Goal: Transaction & Acquisition: Purchase product/service

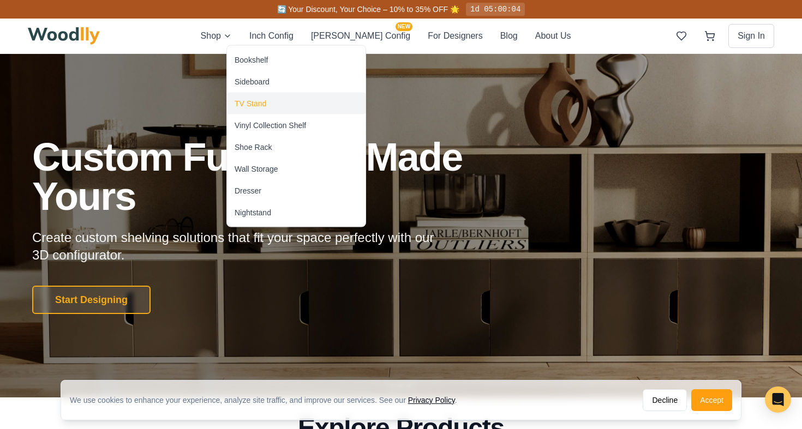
click at [272, 108] on div "TV Stand" at bounding box center [296, 104] width 139 height 22
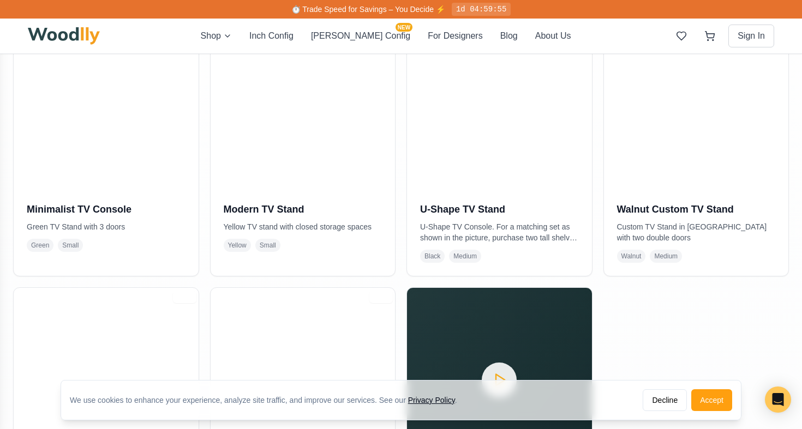
scroll to position [288, 0]
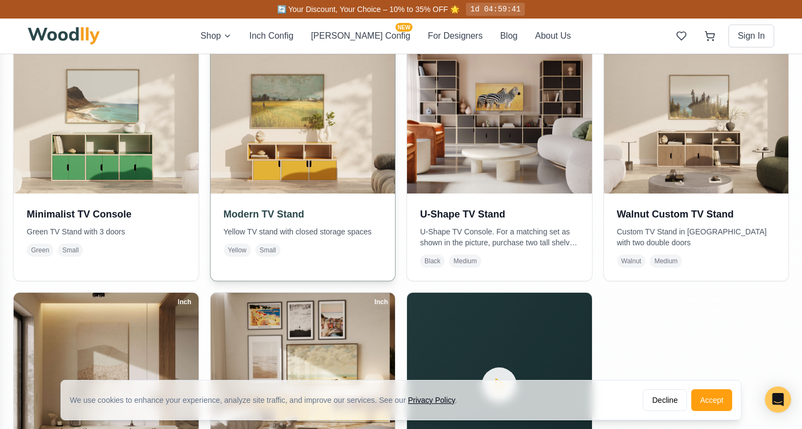
click at [279, 134] on img at bounding box center [303, 101] width 194 height 194
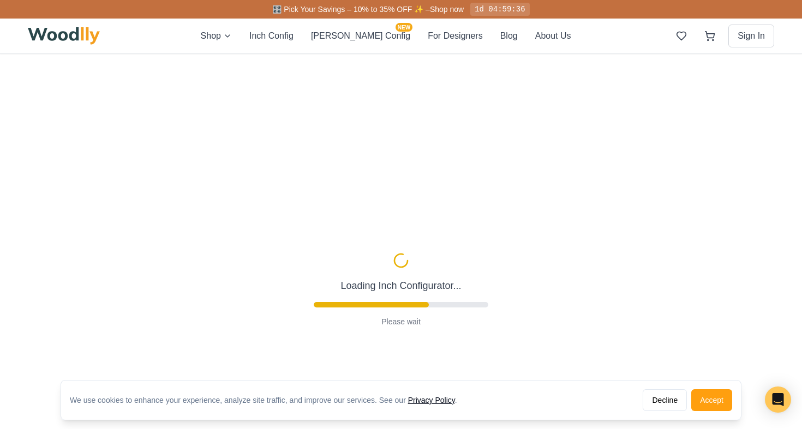
type input "52"
type input "2"
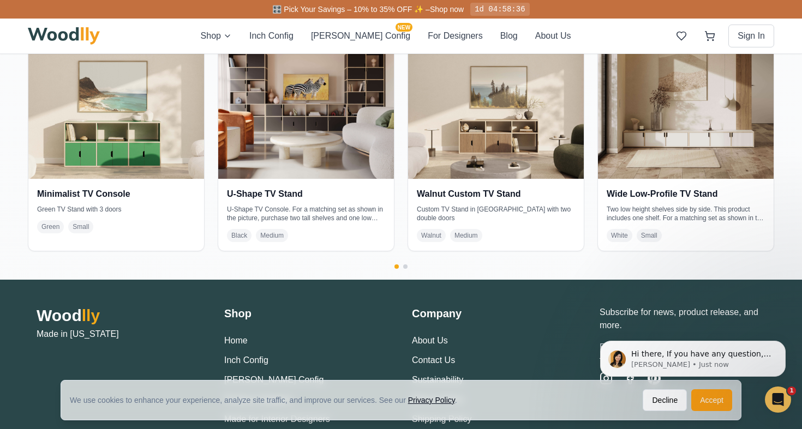
scroll to position [2140, 0]
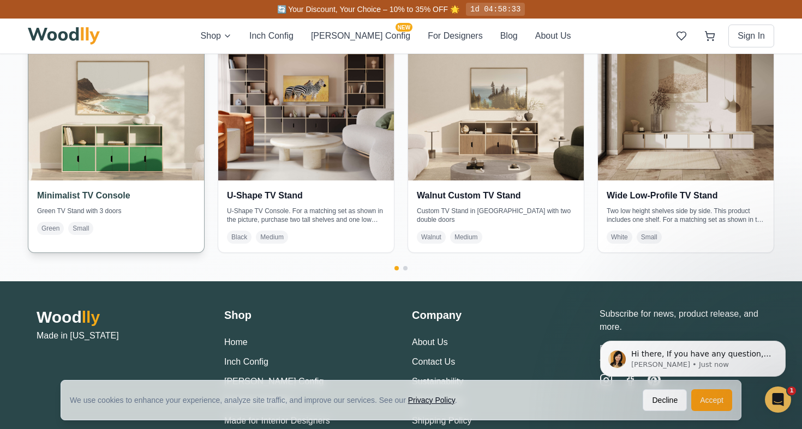
click at [183, 158] on img at bounding box center [116, 93] width 184 height 184
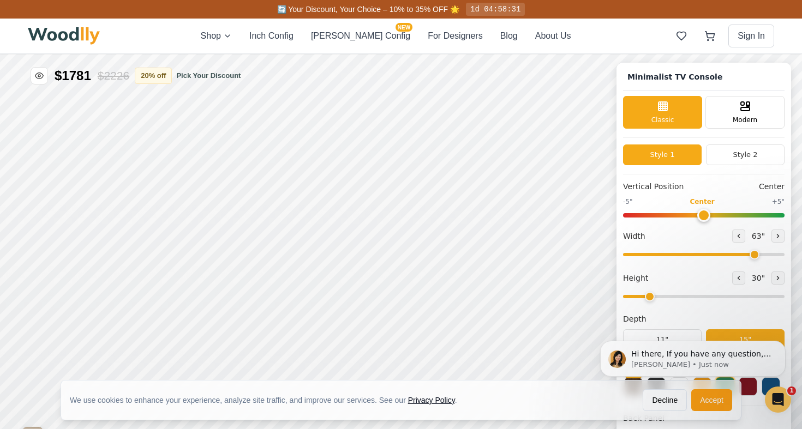
type input "63"
type input "2"
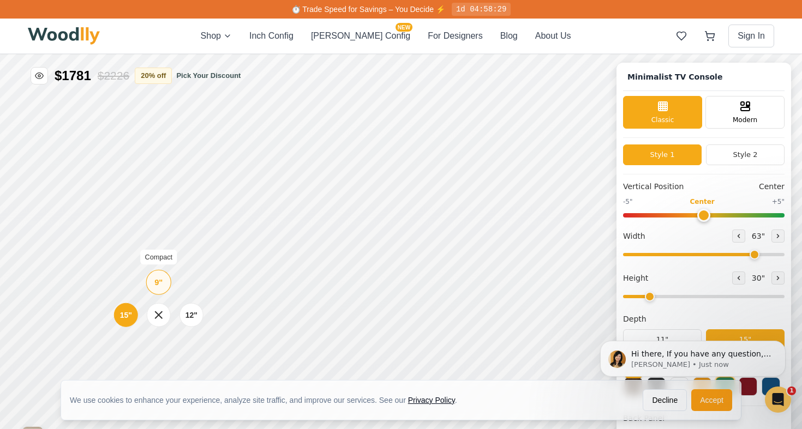
click at [159, 280] on div "9"" at bounding box center [158, 282] width 8 height 12
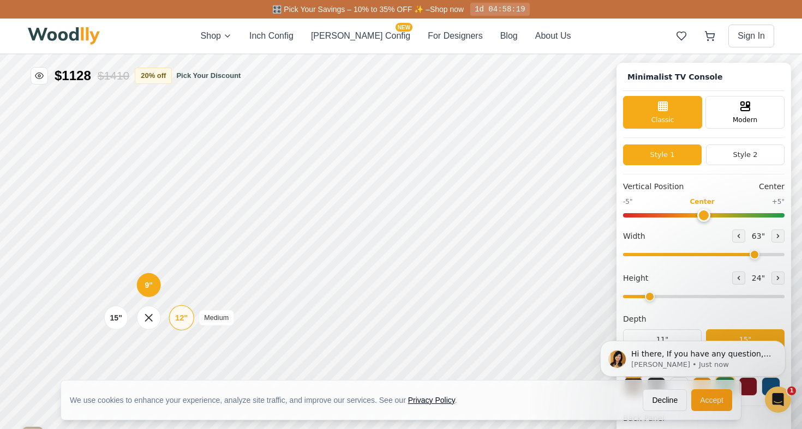
click at [176, 317] on div "12"" at bounding box center [181, 318] width 13 height 12
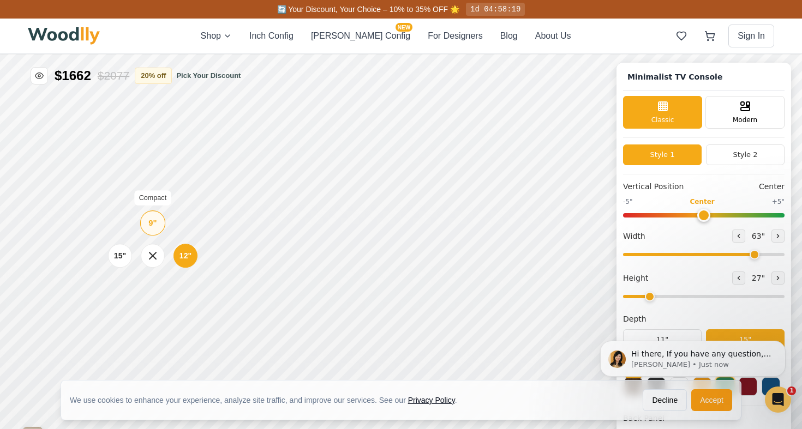
click at [154, 227] on div "9"" at bounding box center [152, 223] width 8 height 12
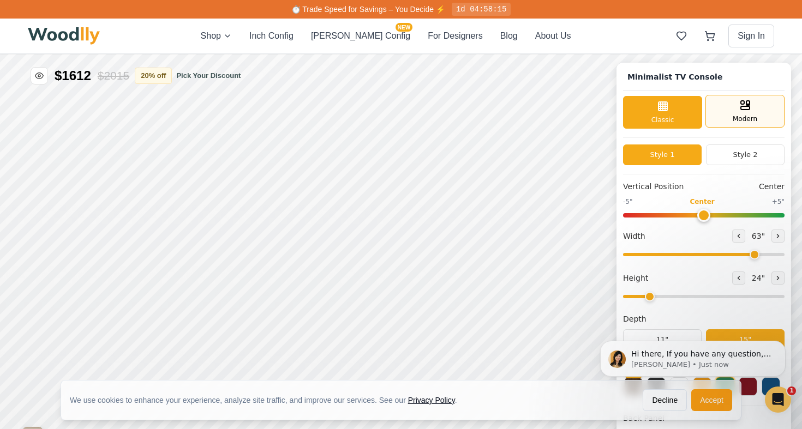
click at [737, 122] on span "Modern" at bounding box center [744, 119] width 25 height 10
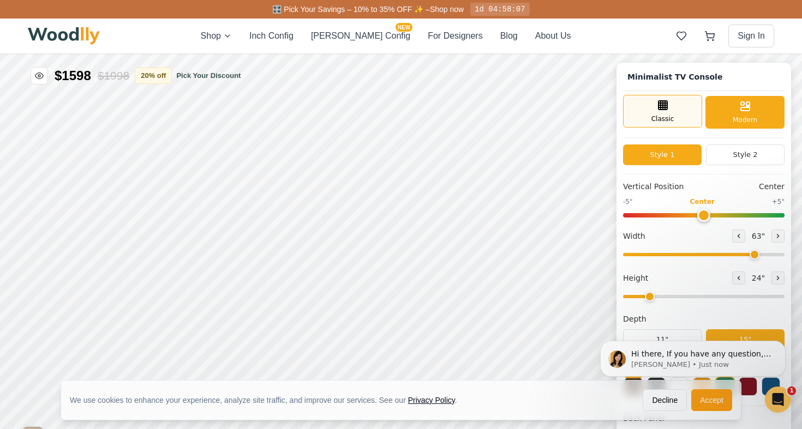
click at [688, 124] on div "Classic" at bounding box center [662, 111] width 79 height 33
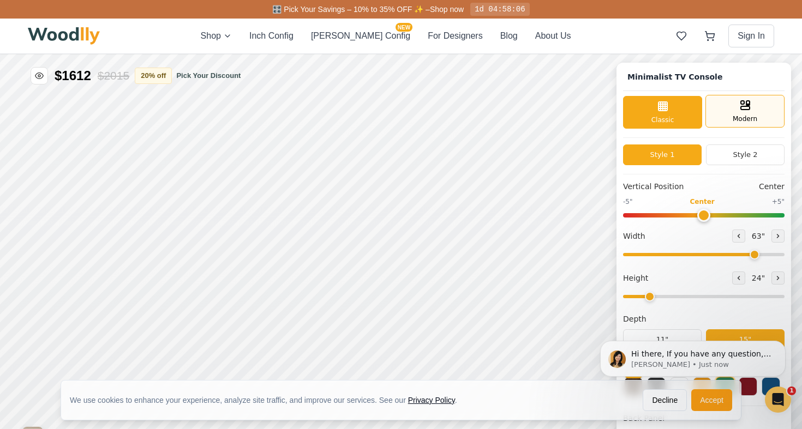
click at [745, 120] on span "Modern" at bounding box center [744, 119] width 25 height 10
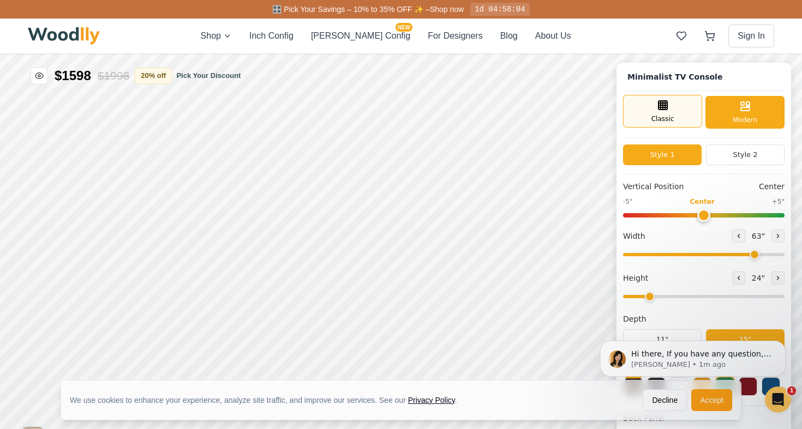
click at [666, 124] on span "Classic" at bounding box center [662, 119] width 23 height 10
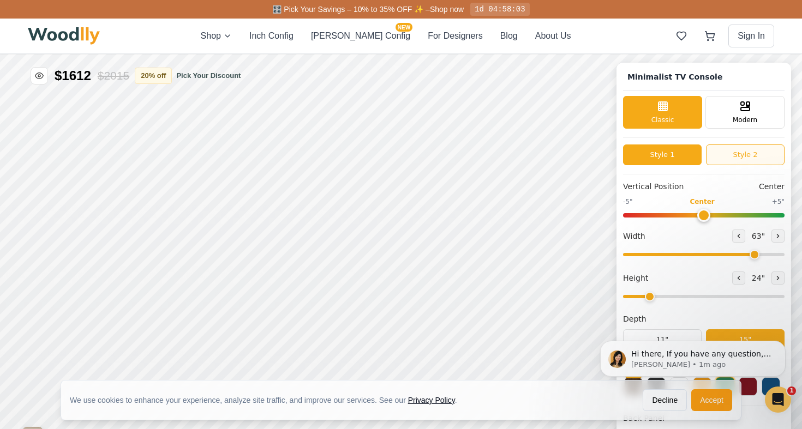
click at [723, 164] on button "Style 2" at bounding box center [745, 155] width 79 height 21
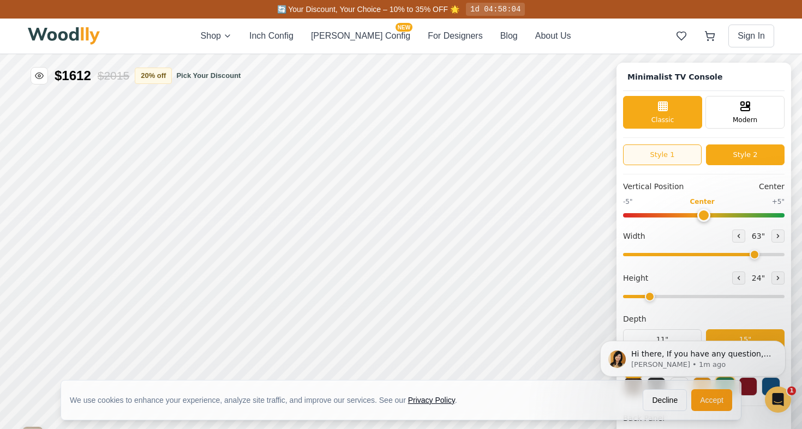
click at [691, 159] on button "Style 1" at bounding box center [662, 155] width 79 height 21
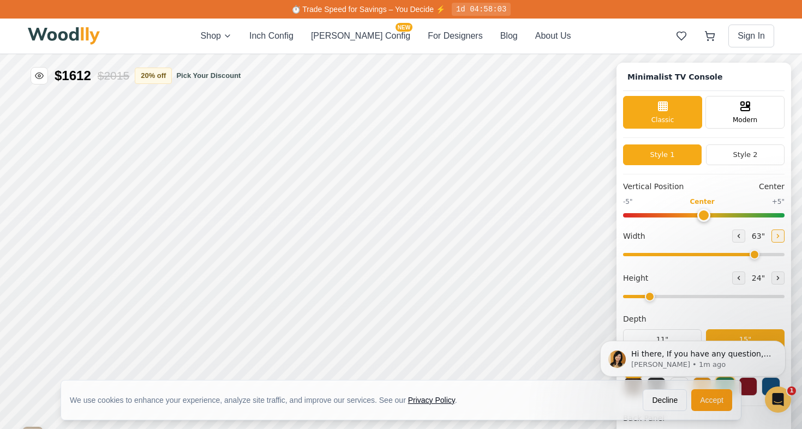
click at [773, 241] on button at bounding box center [777, 236] width 13 height 13
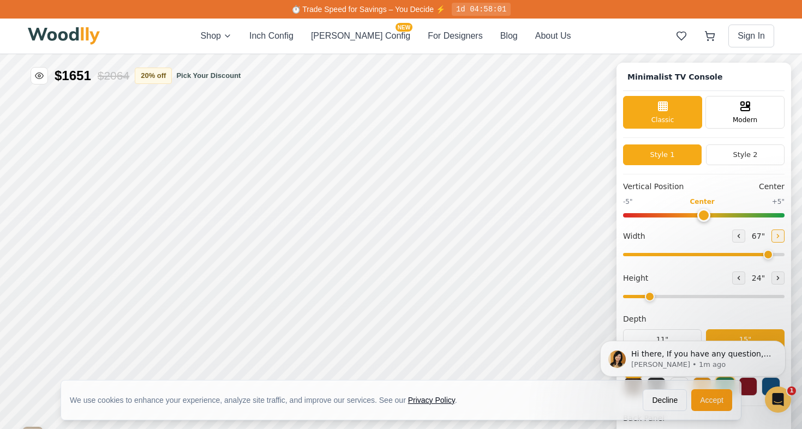
click at [773, 241] on button at bounding box center [777, 236] width 13 height 13
type input "72"
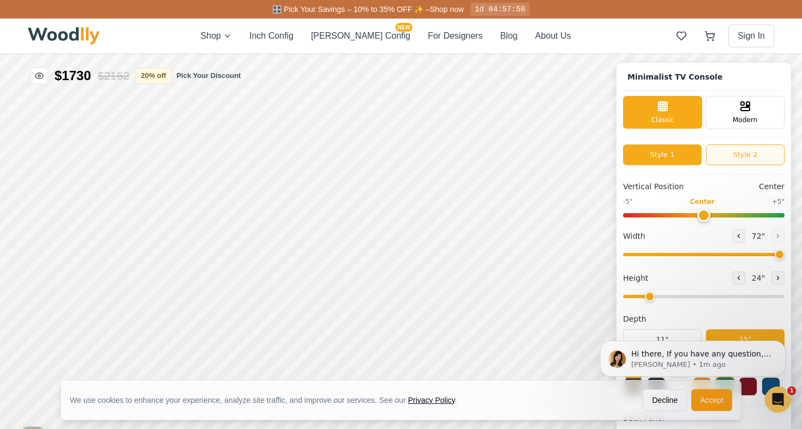
click at [726, 161] on button "Style 2" at bounding box center [745, 155] width 79 height 21
click at [671, 163] on button "Style 1" at bounding box center [662, 155] width 79 height 21
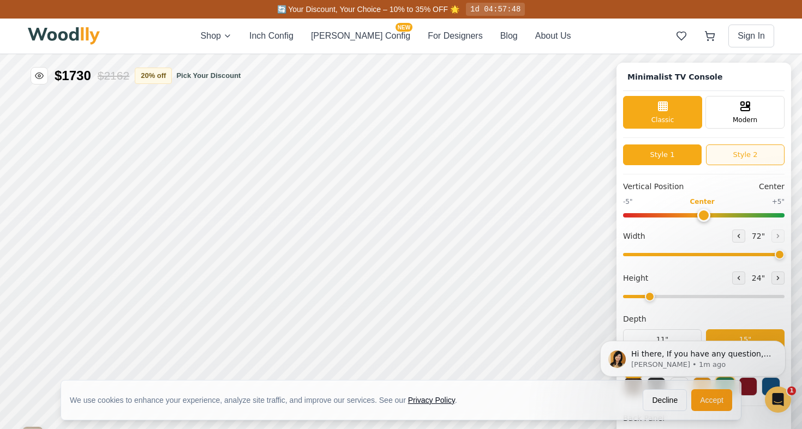
click at [723, 158] on button "Style 2" at bounding box center [745, 155] width 79 height 21
click at [683, 163] on button "Style 1" at bounding box center [662, 155] width 79 height 21
drag, startPoint x: 702, startPoint y: 213, endPoint x: 688, endPoint y: 218, distance: 15.0
type input "-1"
click at [688, 218] on input "range" at bounding box center [703, 215] width 161 height 4
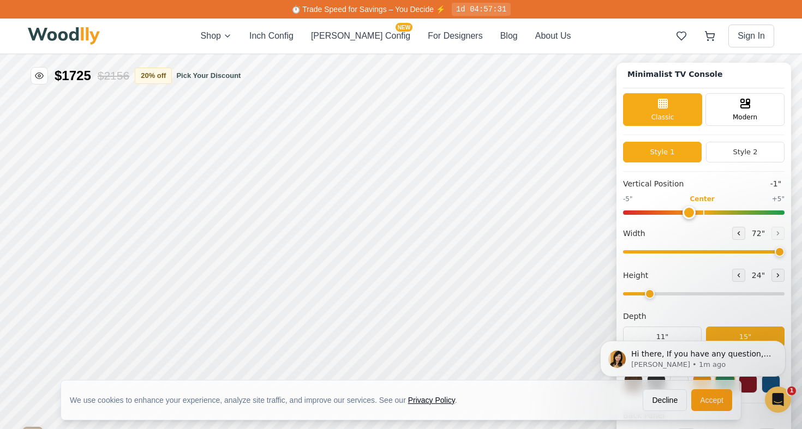
scroll to position [3, 0]
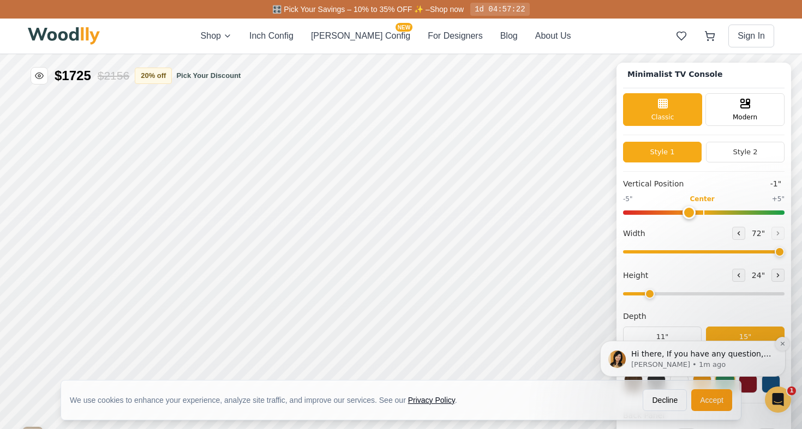
click at [780, 348] on button "Dismiss notification" at bounding box center [782, 344] width 14 height 14
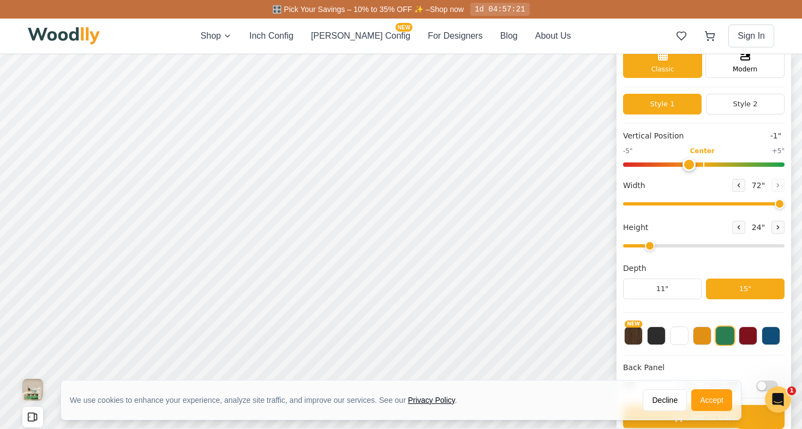
scroll to position [55, 0]
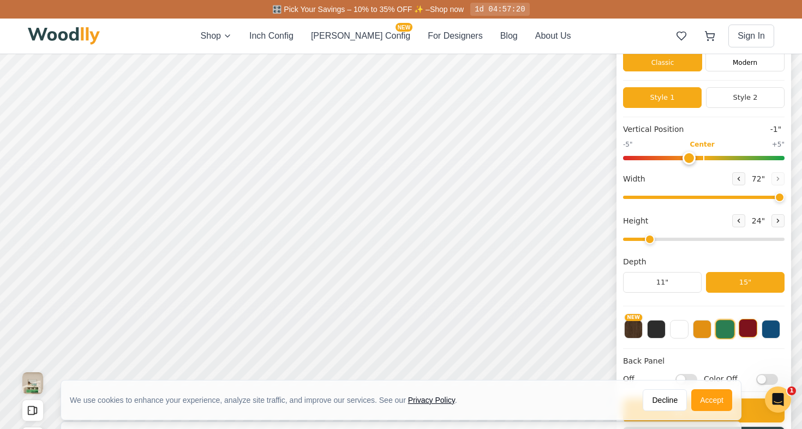
click at [753, 333] on button at bounding box center [747, 328] width 19 height 19
click at [731, 336] on button at bounding box center [724, 328] width 19 height 19
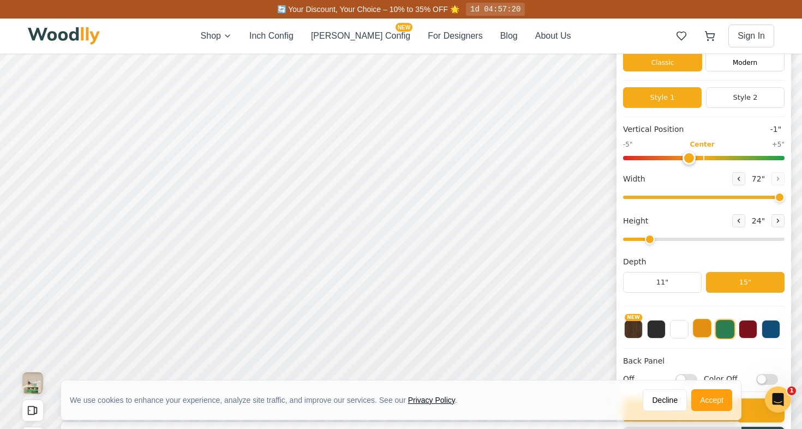
click at [706, 335] on button at bounding box center [702, 328] width 19 height 19
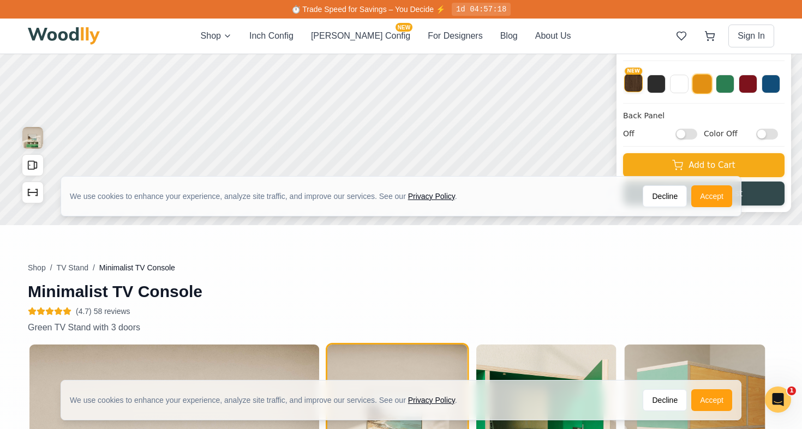
scroll to position [300, 0]
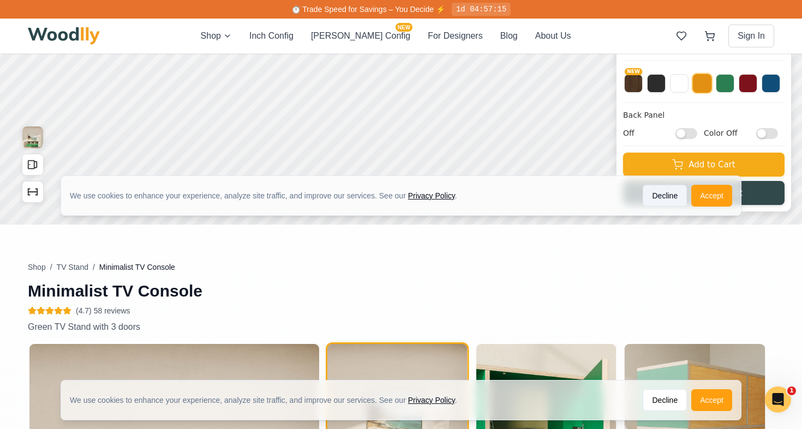
click at [652, 200] on button "Decline" at bounding box center [664, 196] width 44 height 22
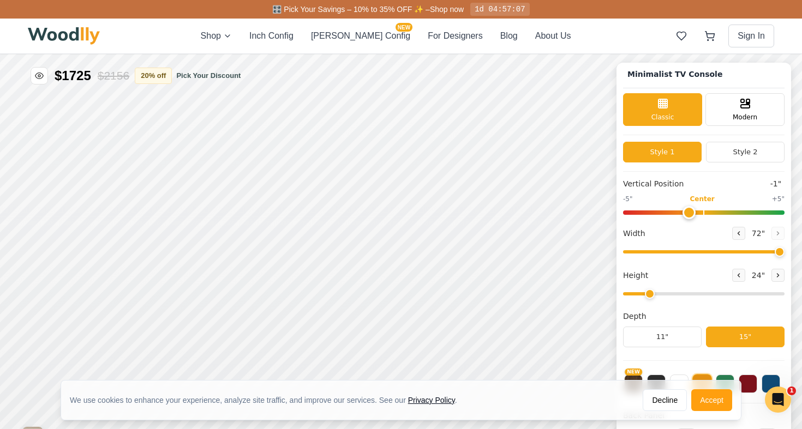
scroll to position [0, 0]
click at [163, 74] on button "20 % off" at bounding box center [153, 75] width 37 height 16
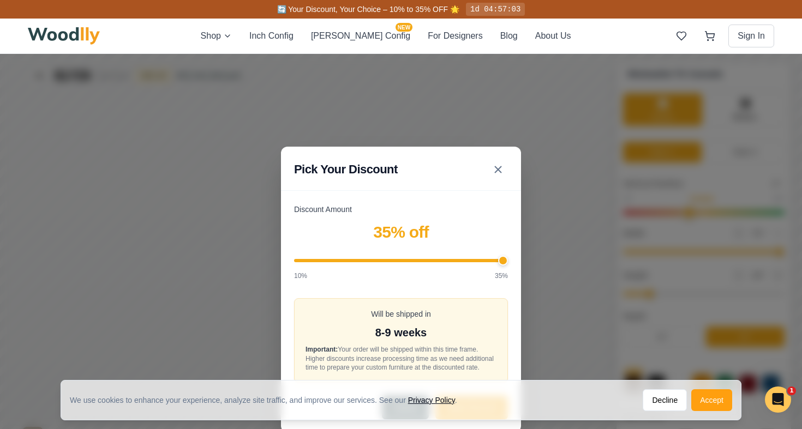
drag, startPoint x: 377, startPoint y: 255, endPoint x: 508, endPoint y: 250, distance: 131.0
type input "35"
click at [508, 250] on div "Discount Amount 35 % off 10% 35% Will be shipped in 8-9 weeks Important: Your o…" at bounding box center [401, 318] width 240 height 228
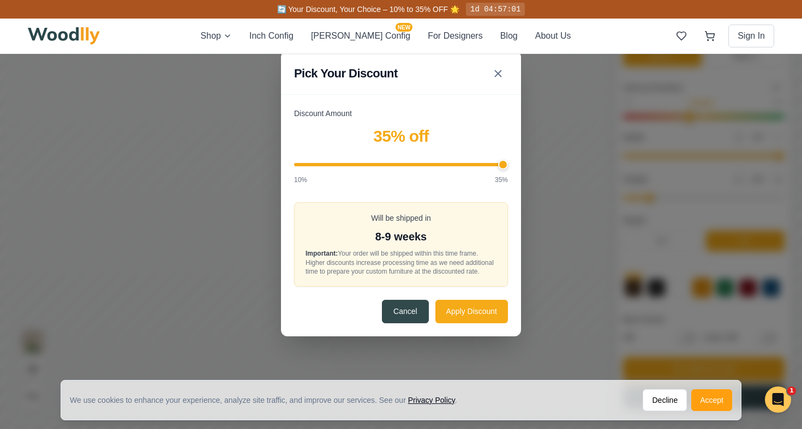
scroll to position [106, 0]
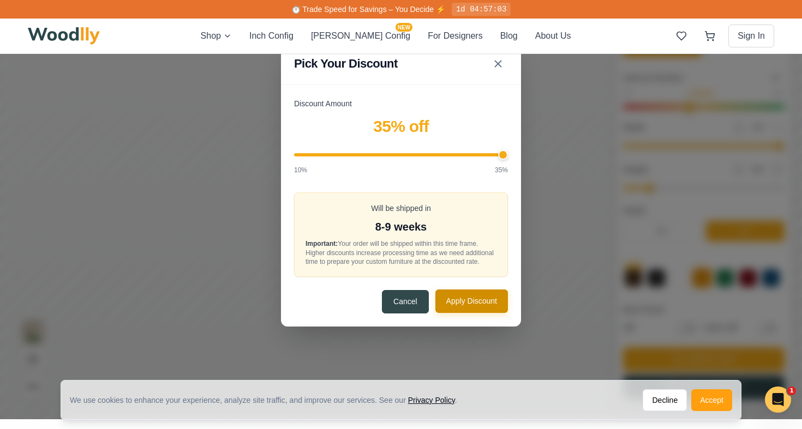
click at [459, 307] on button "Apply Discount" at bounding box center [471, 301] width 73 height 23
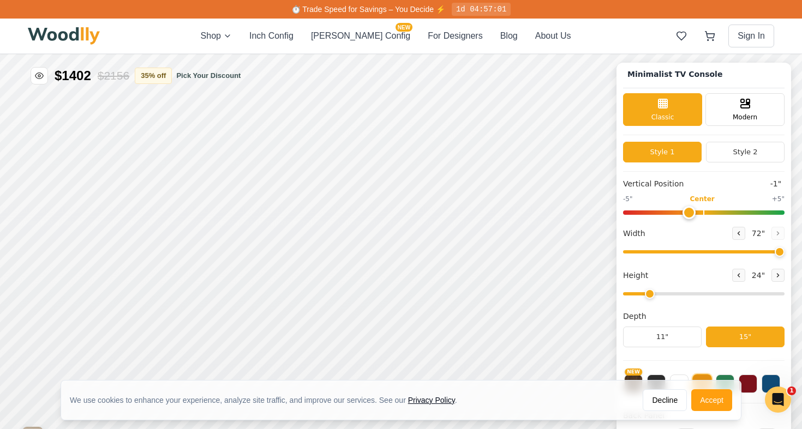
scroll to position [0, 0]
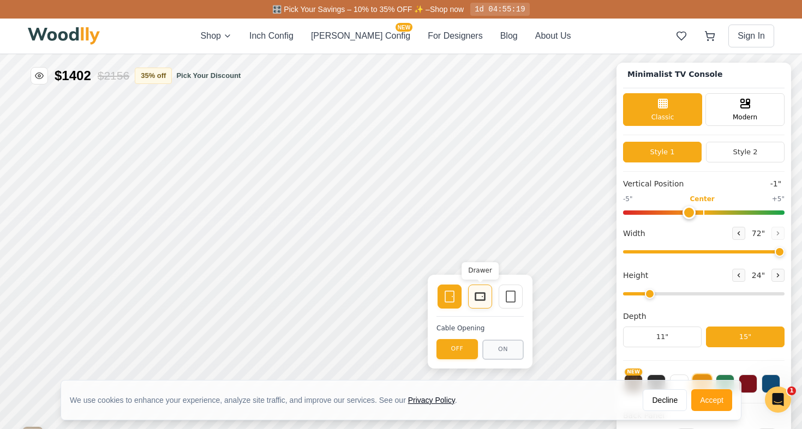
click at [486, 294] on icon at bounding box center [479, 296] width 13 height 13
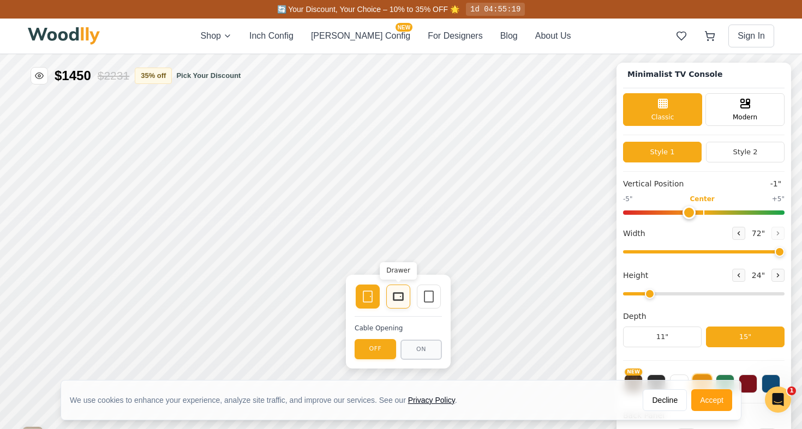
click at [396, 304] on div "Drawer" at bounding box center [398, 297] width 24 height 24
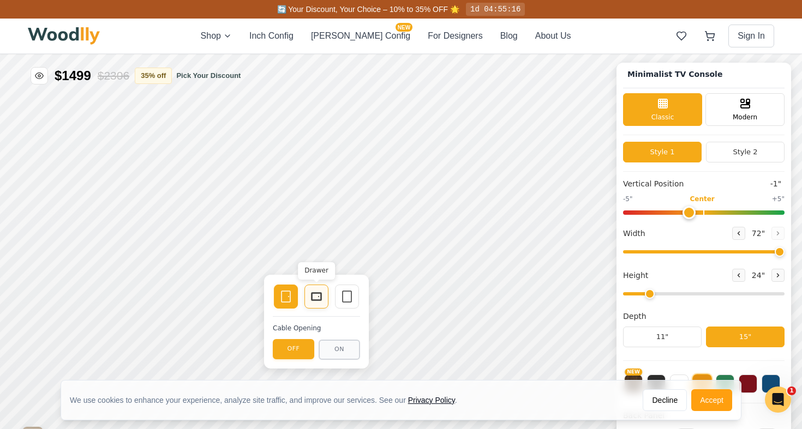
click at [320, 294] on icon at bounding box center [316, 296] width 13 height 13
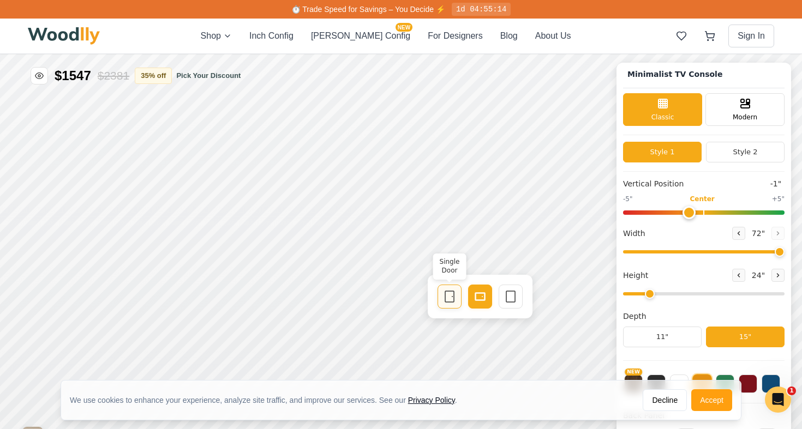
click at [452, 300] on icon at bounding box center [449, 296] width 13 height 13
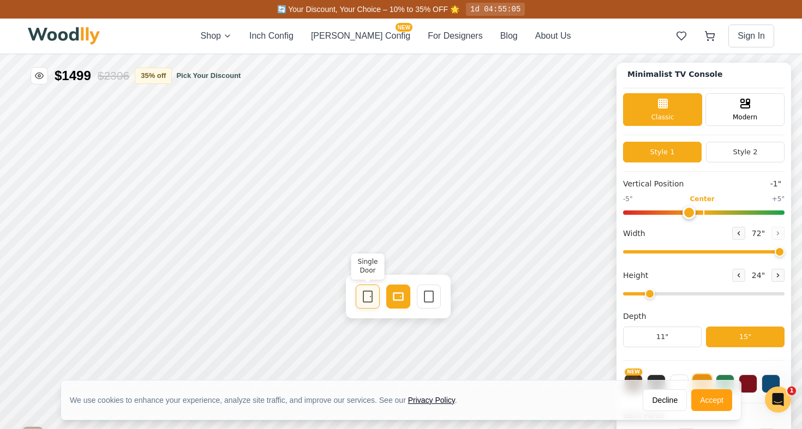
click at [365, 296] on icon at bounding box center [367, 296] width 13 height 13
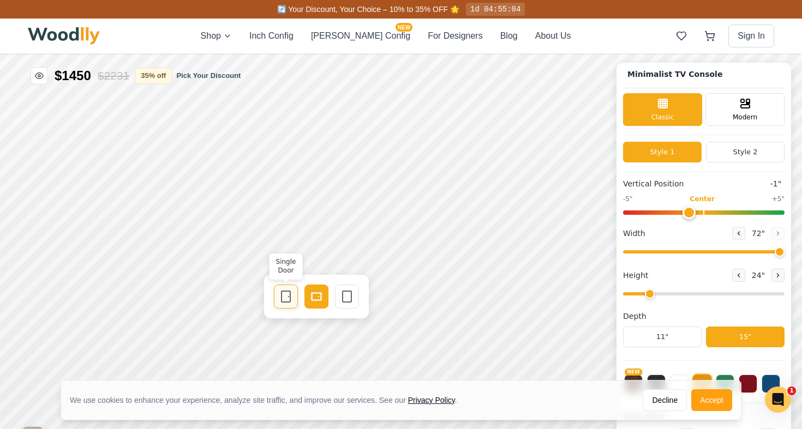
click at [284, 296] on icon at bounding box center [285, 296] width 13 height 13
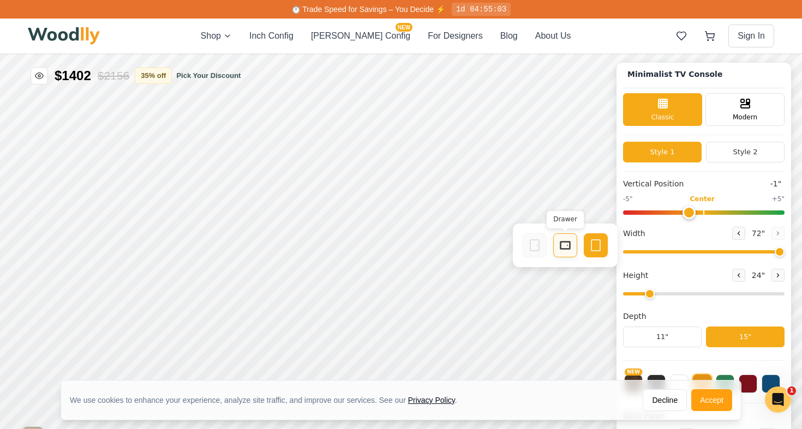
click at [570, 251] on icon at bounding box center [564, 245] width 13 height 13
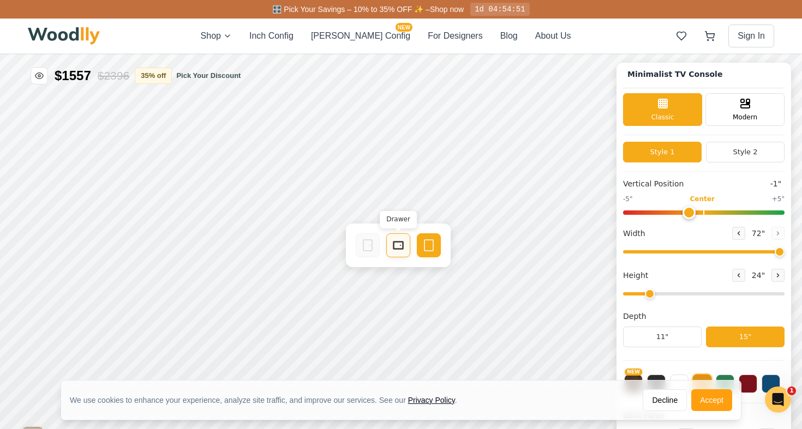
click at [398, 244] on icon at bounding box center [398, 245] width 13 height 13
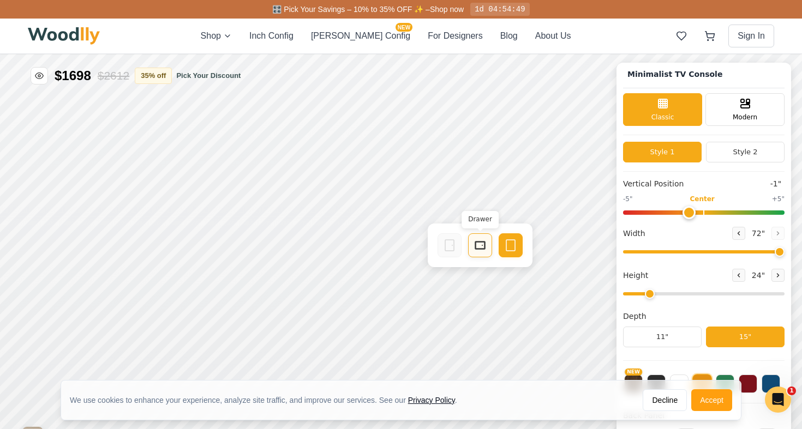
click at [480, 251] on icon at bounding box center [479, 245] width 13 height 13
drag, startPoint x: 687, startPoint y: 210, endPoint x: 587, endPoint y: 214, distance: 100.4
click at [587, 54] on div "Minimalist TV Console Classic Modern Style 1 Style 2 Vertical Position -5" -5" …" at bounding box center [401, 54] width 802 height 0
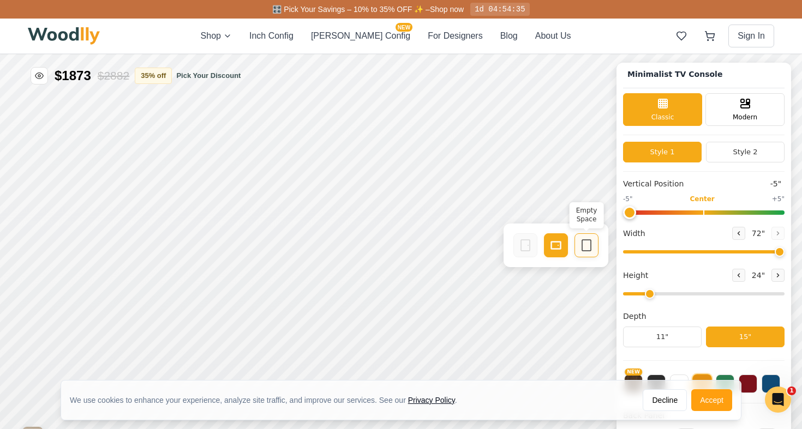
click at [577, 246] on div "Empty Space" at bounding box center [586, 245] width 24 height 24
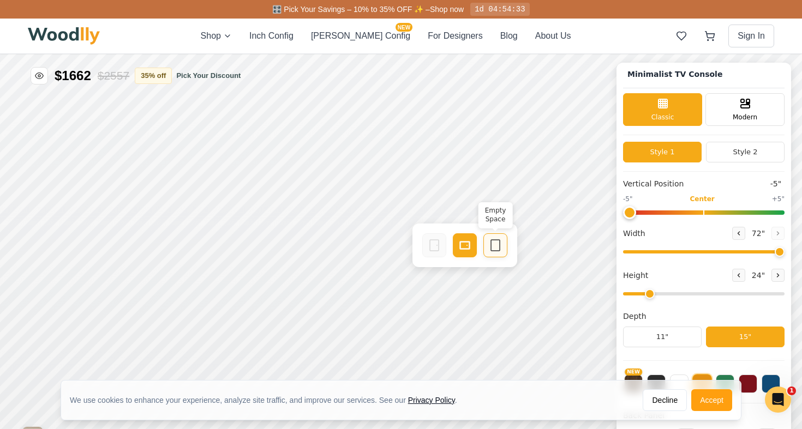
click at [496, 248] on icon at bounding box center [495, 245] width 13 height 13
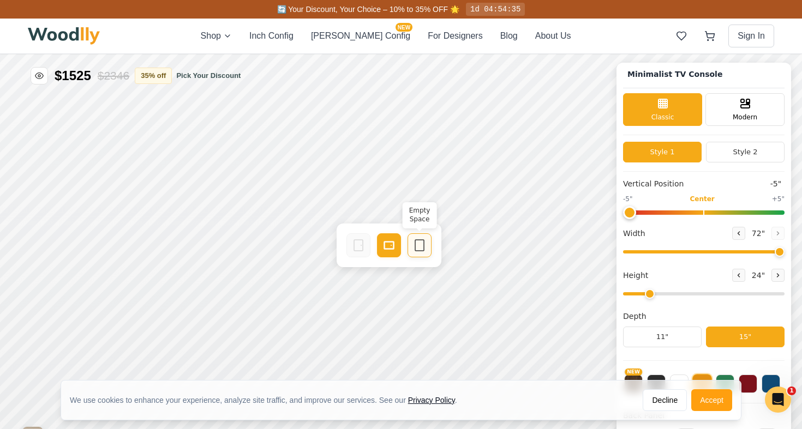
click at [425, 247] on icon at bounding box center [419, 245] width 13 height 13
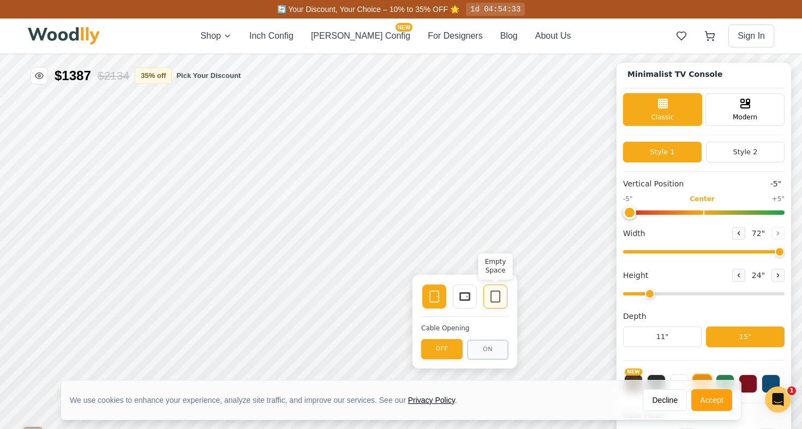
click at [496, 298] on icon at bounding box center [495, 296] width 13 height 13
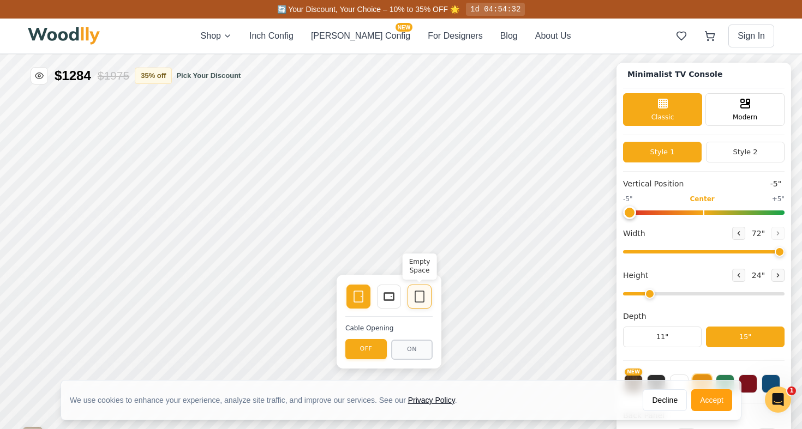
click at [418, 298] on icon at bounding box center [419, 296] width 13 height 13
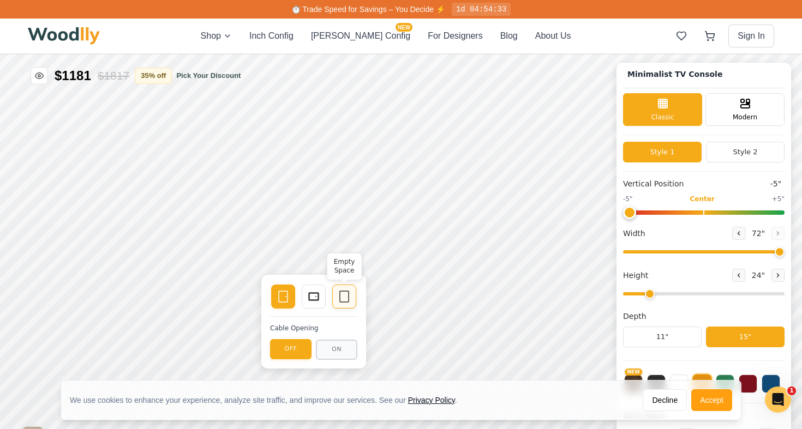
click at [340, 293] on icon at bounding box center [344, 296] width 13 height 13
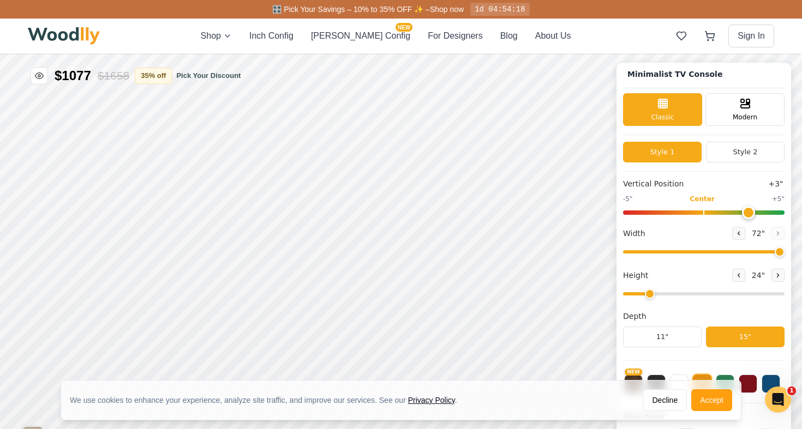
drag, startPoint x: 626, startPoint y: 214, endPoint x: 742, endPoint y: 219, distance: 115.7
click at [741, 220] on div "Vertical Position +3" -5" Center +5" Width 72 " Height 24 " Depth 11" 15"" at bounding box center [703, 269] width 161 height 183
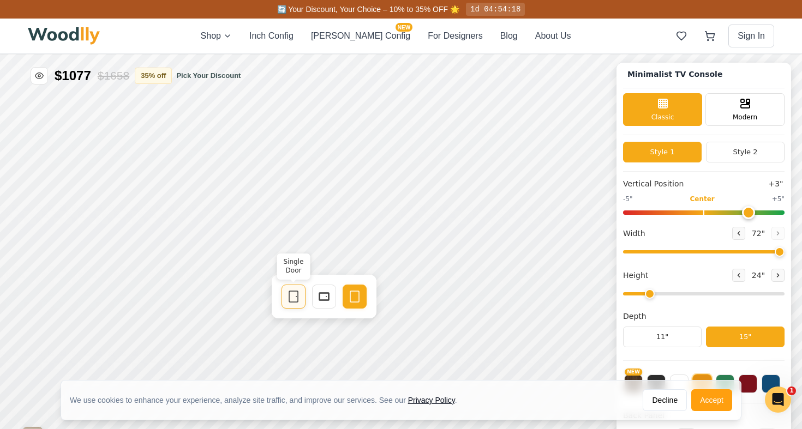
click at [292, 300] on icon at bounding box center [293, 296] width 13 height 13
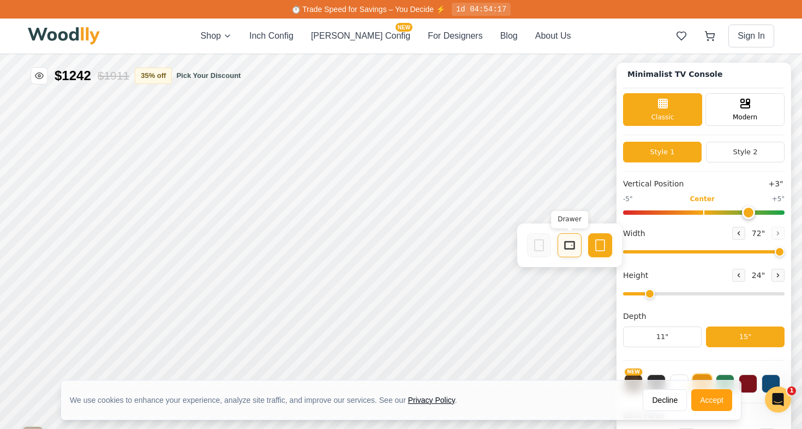
click at [573, 243] on icon at bounding box center [569, 245] width 13 height 13
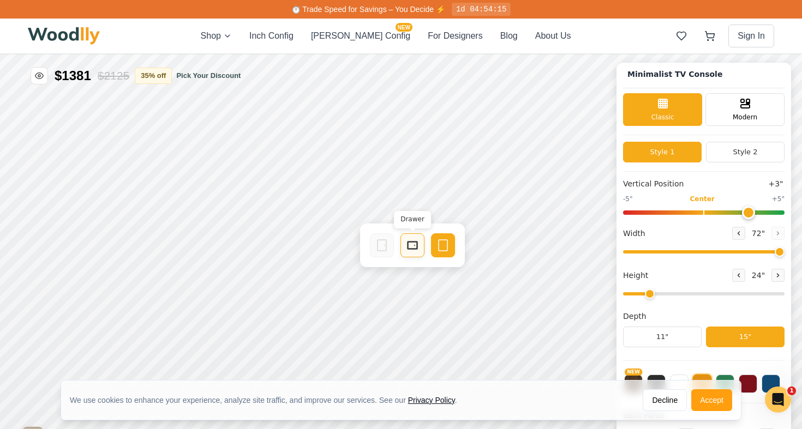
click at [405, 247] on div "Drawer" at bounding box center [412, 245] width 24 height 24
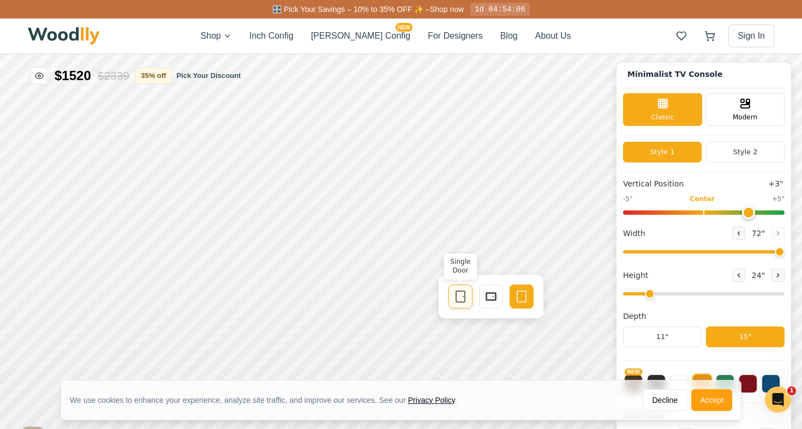
click at [461, 296] on icon at bounding box center [460, 296] width 13 height 13
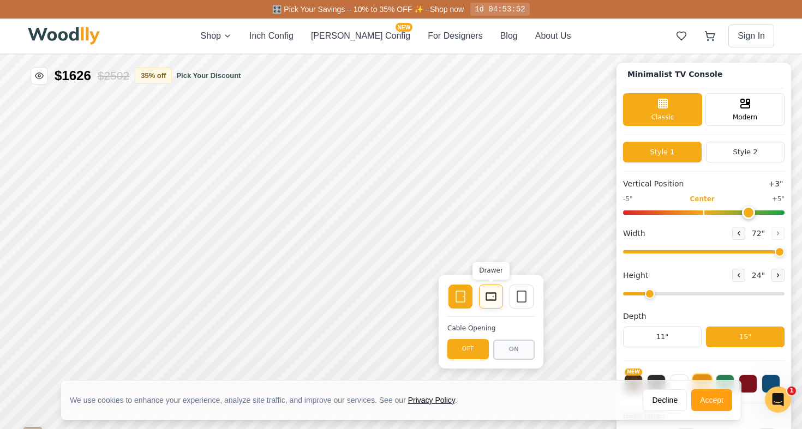
click at [492, 299] on icon at bounding box center [490, 296] width 13 height 13
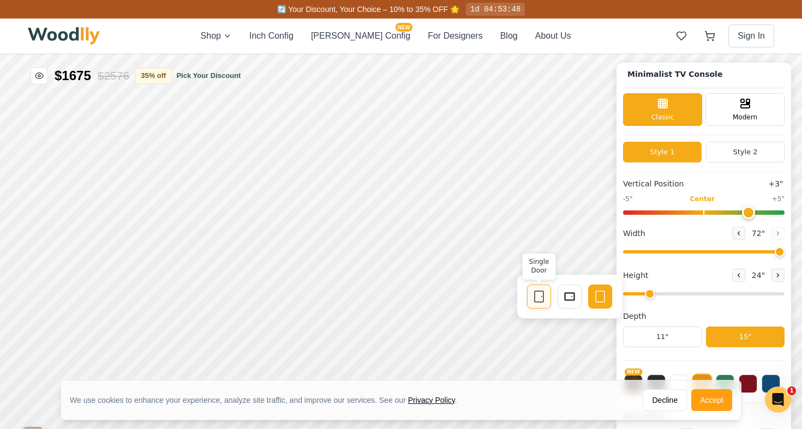
click at [535, 298] on rect at bounding box center [538, 296] width 9 height 11
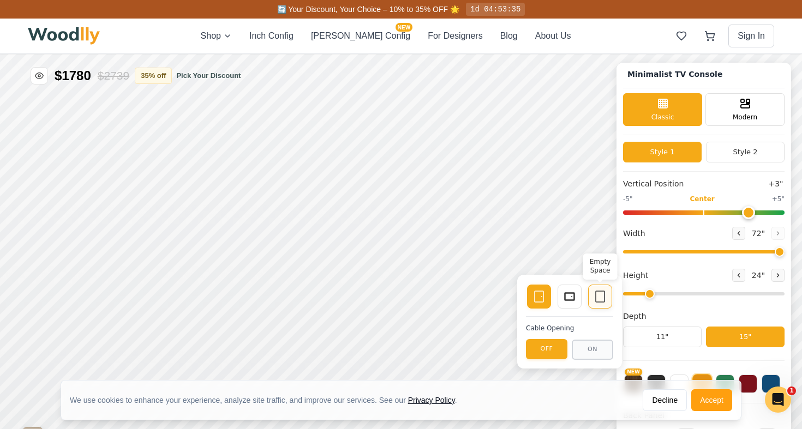
click at [601, 297] on icon at bounding box center [599, 296] width 13 height 13
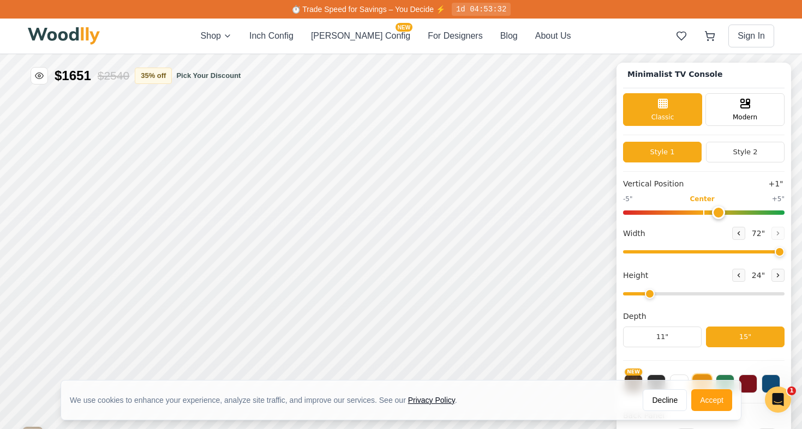
drag, startPoint x: 746, startPoint y: 212, endPoint x: 718, endPoint y: 228, distance: 32.3
click at [718, 228] on div "Vertical Position +1" -5" Center +5" Width 72 " Height 24 " Depth 11" 15"" at bounding box center [703, 269] width 161 height 183
click at [596, 250] on icon at bounding box center [598, 245] width 13 height 13
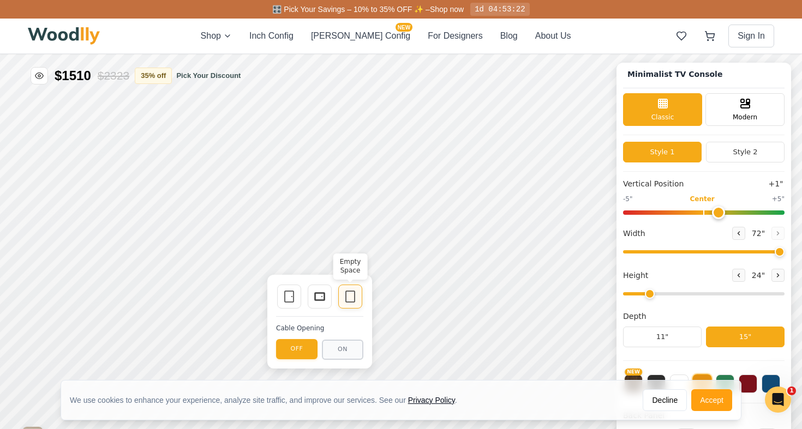
click at [352, 300] on icon at bounding box center [350, 296] width 13 height 13
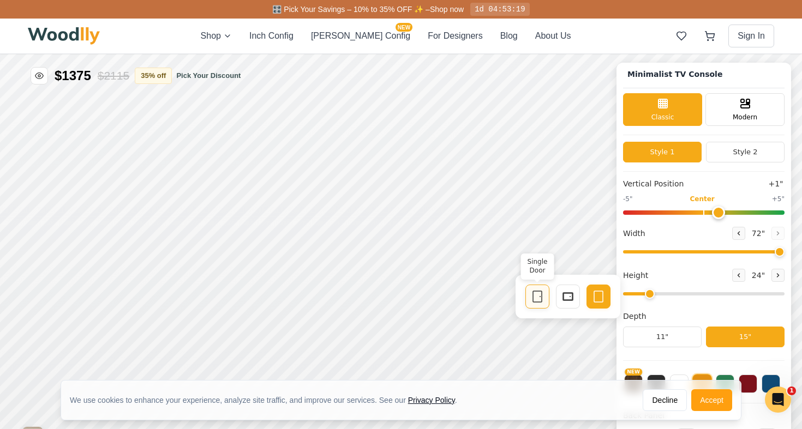
click at [541, 304] on div "Single Door" at bounding box center [537, 297] width 24 height 24
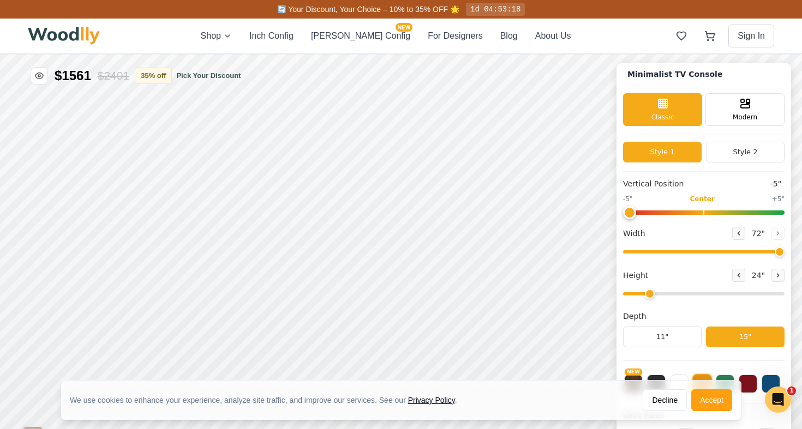
drag, startPoint x: 717, startPoint y: 212, endPoint x: 614, endPoint y: 216, distance: 102.6
click at [614, 54] on div "Minimalist TV Console Classic Modern Style 1 Style 2 Vertical Position -5" -5" …" at bounding box center [401, 54] width 802 height 0
drag, startPoint x: 632, startPoint y: 214, endPoint x: 648, endPoint y: 213, distance: 16.4
type input "-4"
click at [649, 213] on input "range" at bounding box center [703, 212] width 161 height 4
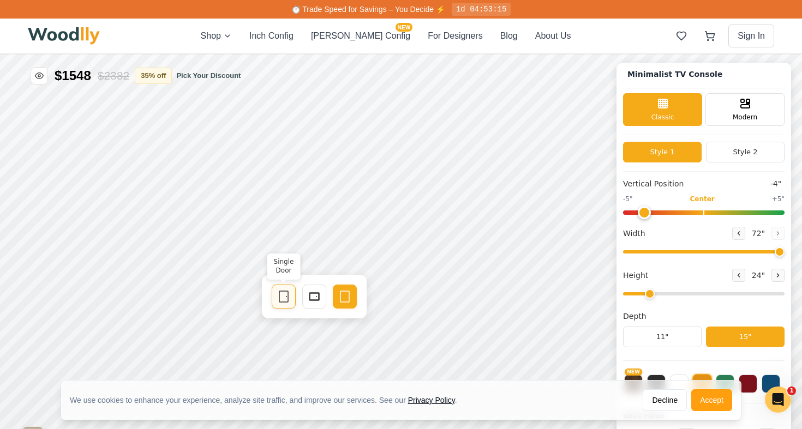
click at [285, 300] on icon at bounding box center [283, 296] width 13 height 13
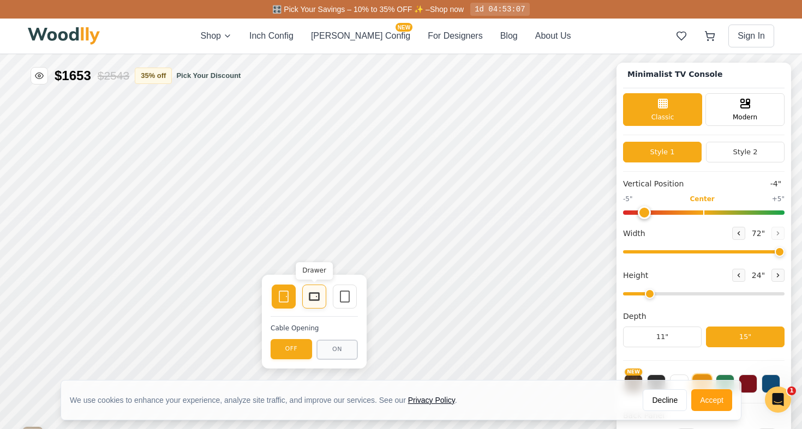
click at [316, 296] on icon at bounding box center [314, 296] width 13 height 13
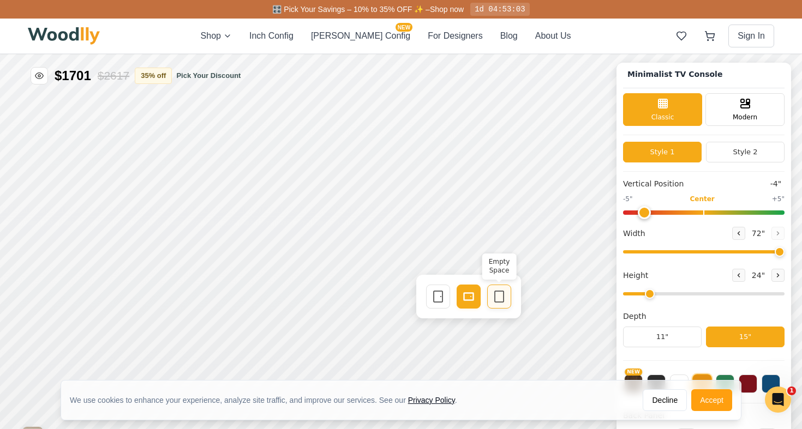
click at [496, 302] on rect at bounding box center [499, 296] width 9 height 11
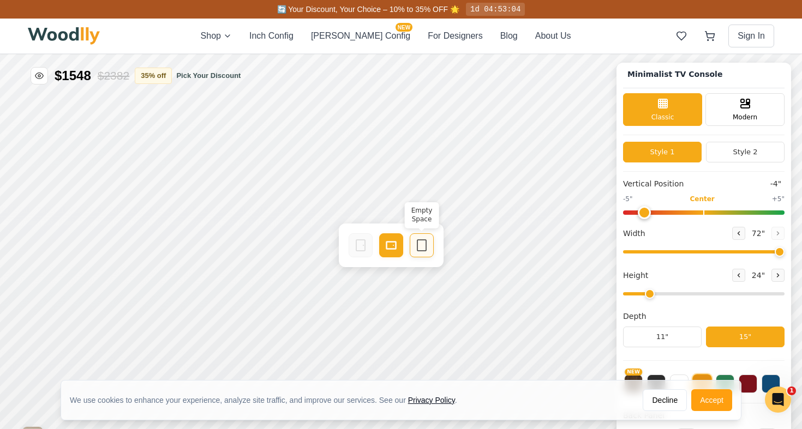
click at [423, 241] on icon at bounding box center [421, 245] width 13 height 13
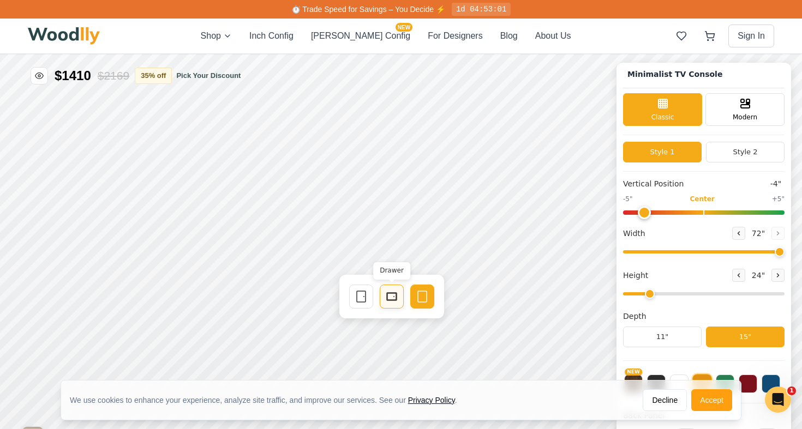
click at [387, 298] on rect at bounding box center [392, 297] width 10 height 8
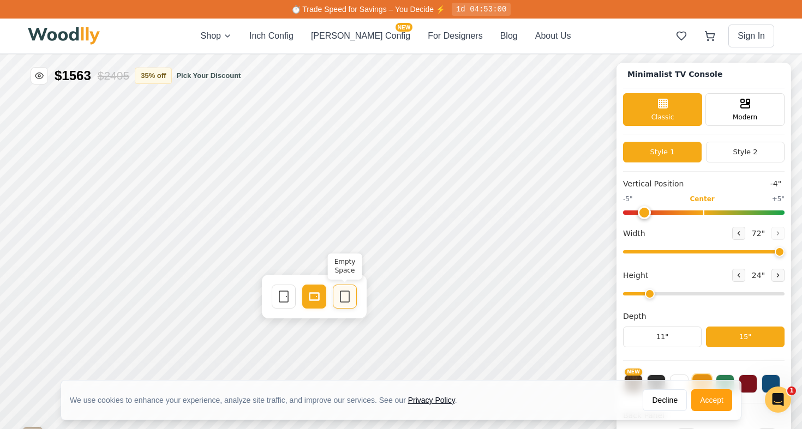
click at [342, 305] on div "Empty Space" at bounding box center [345, 297] width 24 height 24
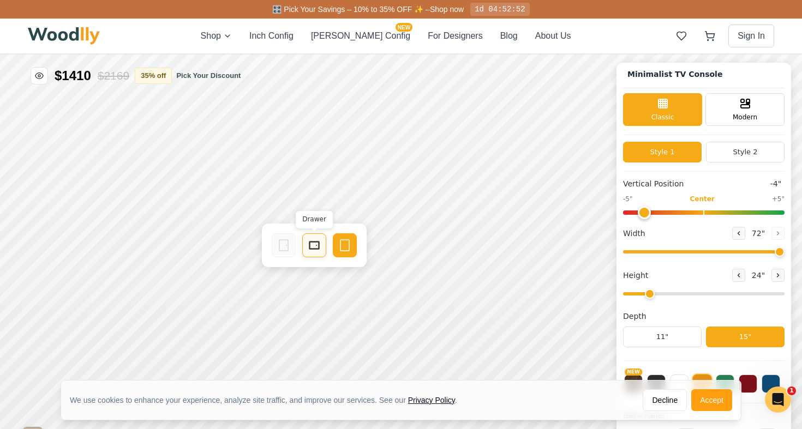
click at [312, 251] on icon at bounding box center [314, 245] width 13 height 13
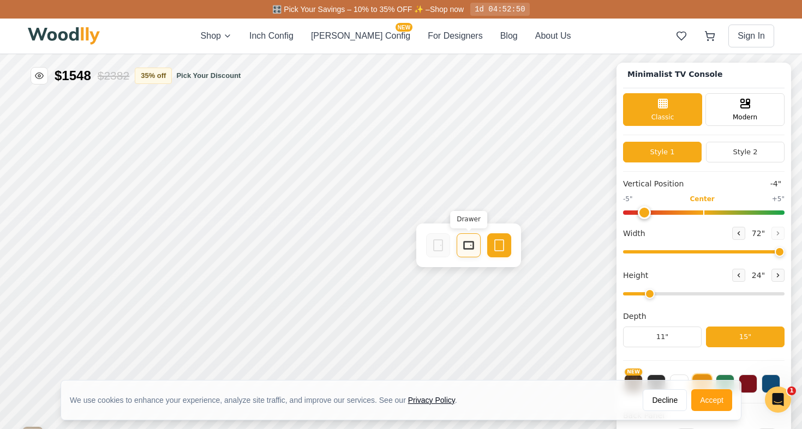
click at [469, 248] on icon at bounding box center [468, 245] width 13 height 13
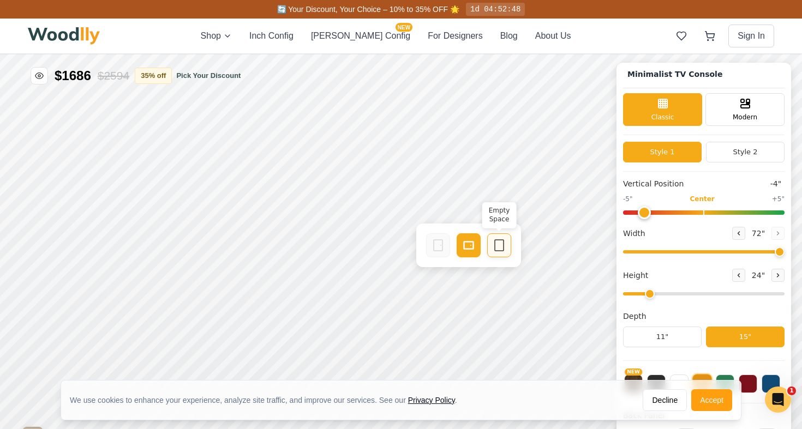
click at [505, 250] on div "Empty Space" at bounding box center [499, 245] width 24 height 24
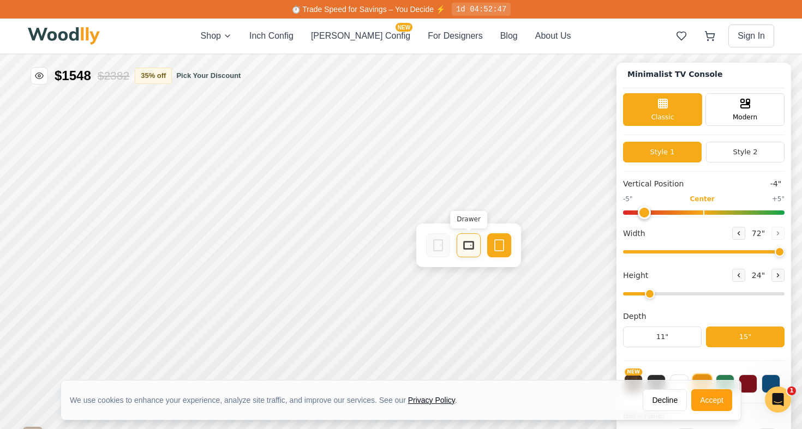
click at [464, 250] on icon at bounding box center [468, 245] width 13 height 13
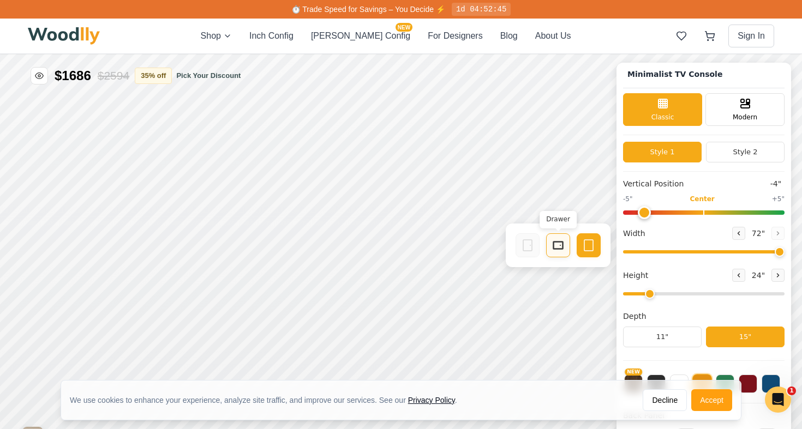
click at [548, 240] on div "Drawer" at bounding box center [558, 245] width 24 height 24
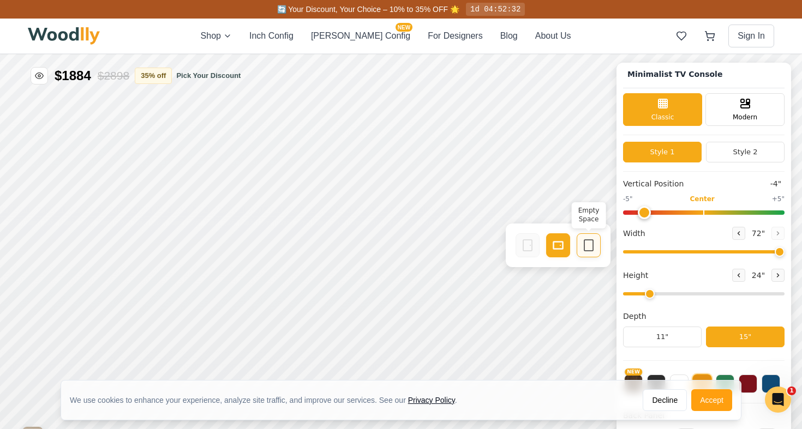
click at [586, 249] on icon at bounding box center [588, 245] width 13 height 13
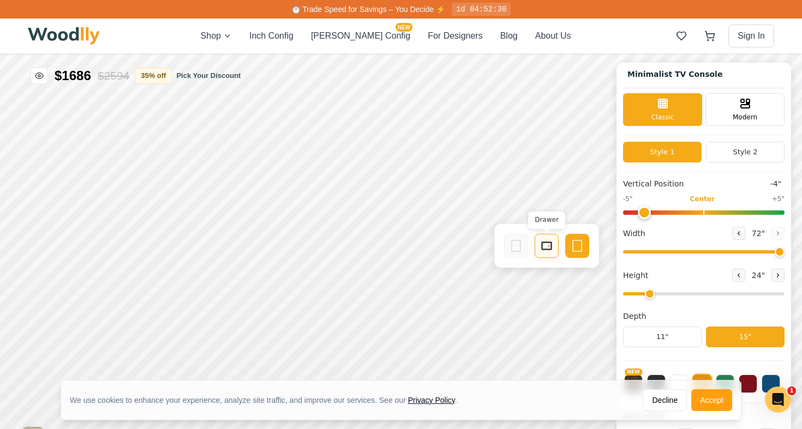
click at [538, 250] on div "Drawer" at bounding box center [546, 246] width 24 height 24
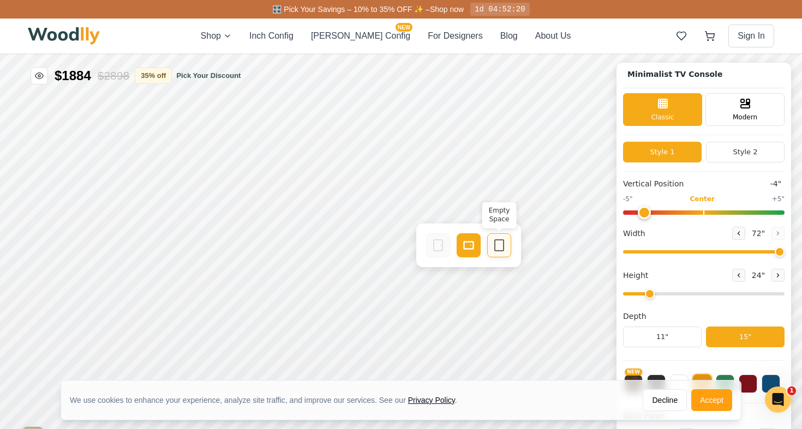
click at [501, 248] on icon at bounding box center [498, 245] width 13 height 13
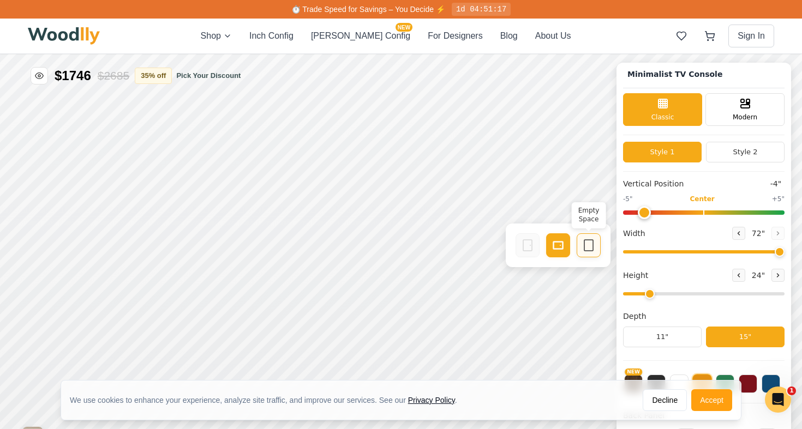
click at [588, 255] on div "Empty Space" at bounding box center [588, 245] width 24 height 24
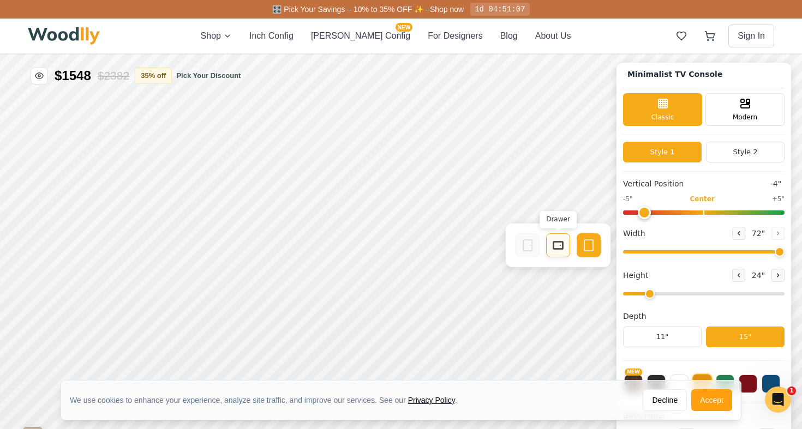
click at [557, 248] on icon at bounding box center [557, 245] width 13 height 13
click at [586, 254] on div "Empty Space" at bounding box center [588, 245] width 24 height 24
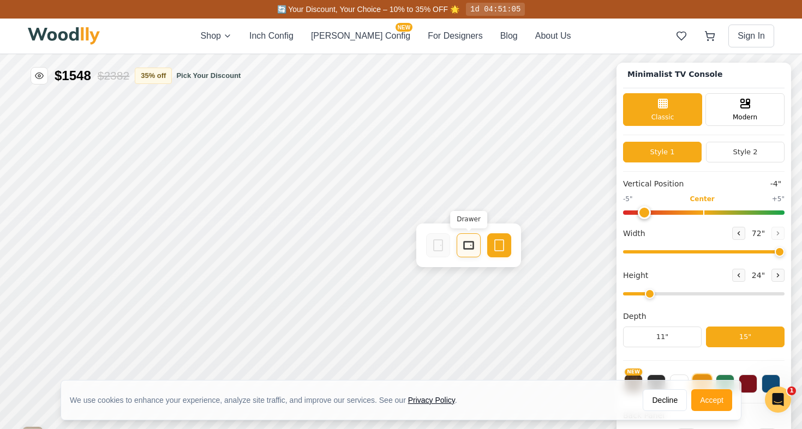
click at [471, 251] on icon at bounding box center [468, 245] width 13 height 13
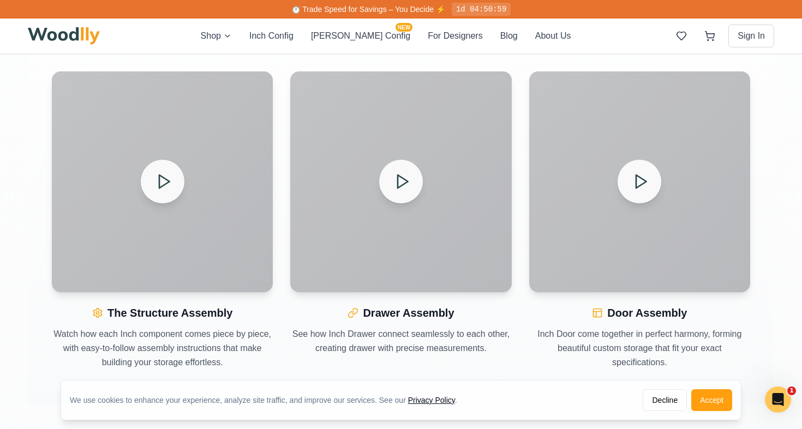
scroll to position [1213, 0]
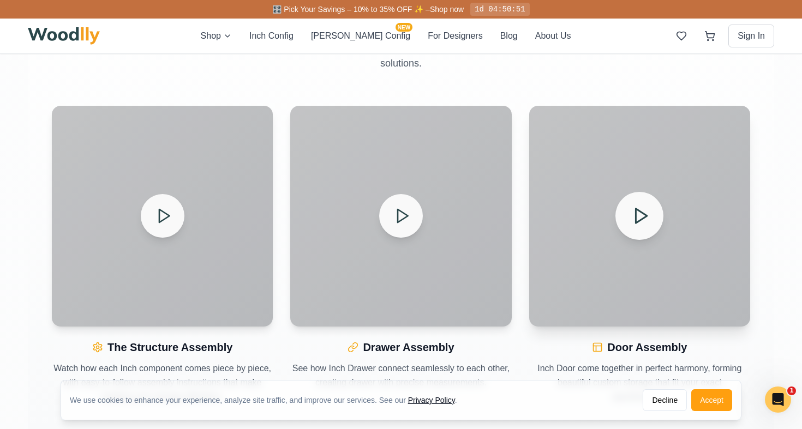
click at [644, 229] on button at bounding box center [639, 216] width 48 height 48
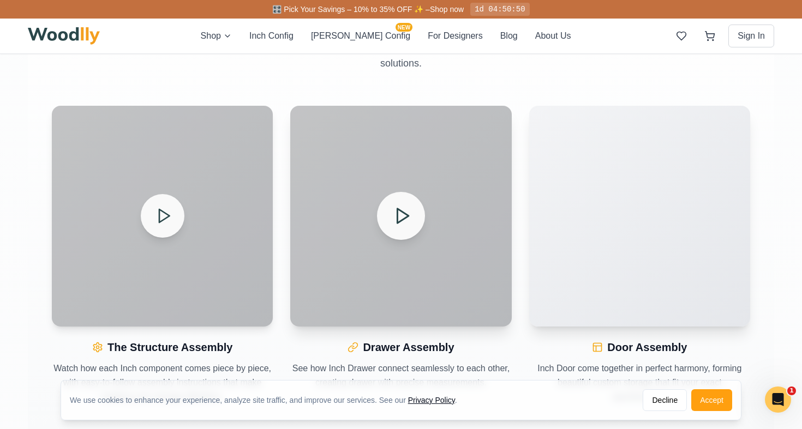
click at [410, 212] on icon at bounding box center [402, 216] width 19 height 19
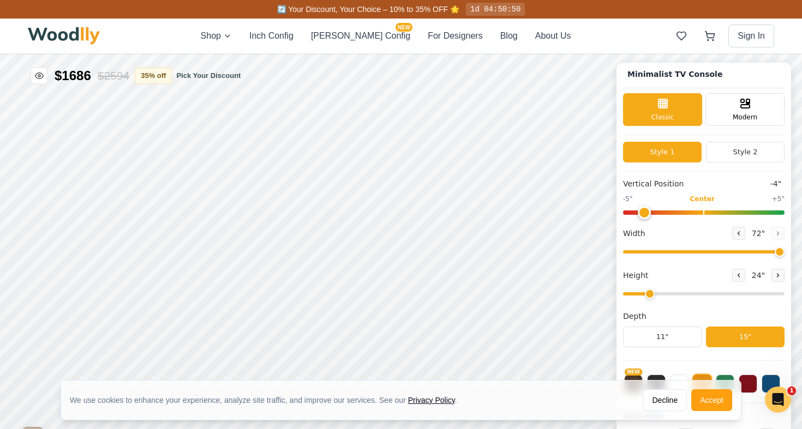
scroll to position [0, 0]
click at [732, 236] on button at bounding box center [738, 233] width 13 height 13
drag, startPoint x: 767, startPoint y: 252, endPoint x: 756, endPoint y: 251, distance: 10.9
click at [756, 251] on input "range" at bounding box center [703, 251] width 161 height 3
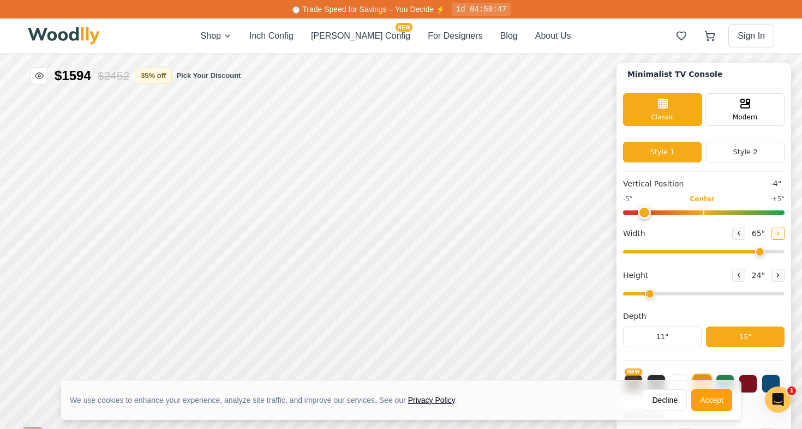
click at [771, 235] on button at bounding box center [777, 233] width 13 height 13
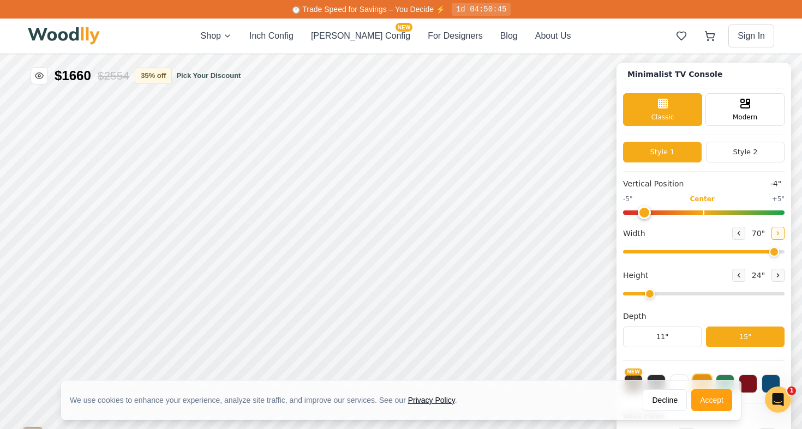
click at [771, 235] on button at bounding box center [777, 233] width 13 height 13
type input "72"
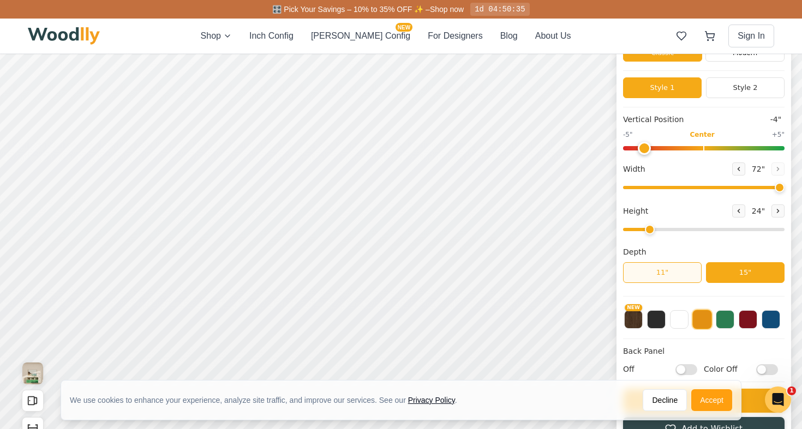
scroll to position [74, 0]
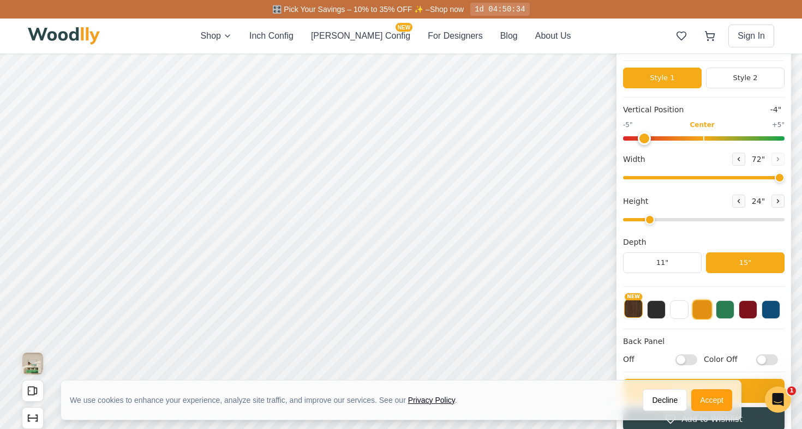
click at [634, 304] on button "NEW" at bounding box center [633, 308] width 19 height 19
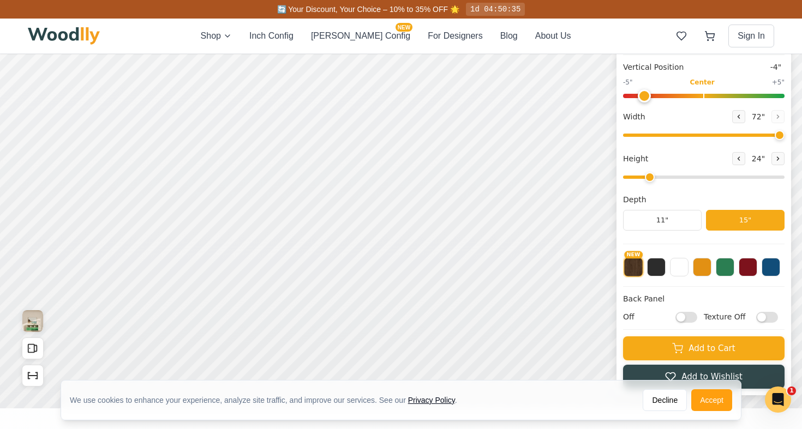
scroll to position [140, 0]
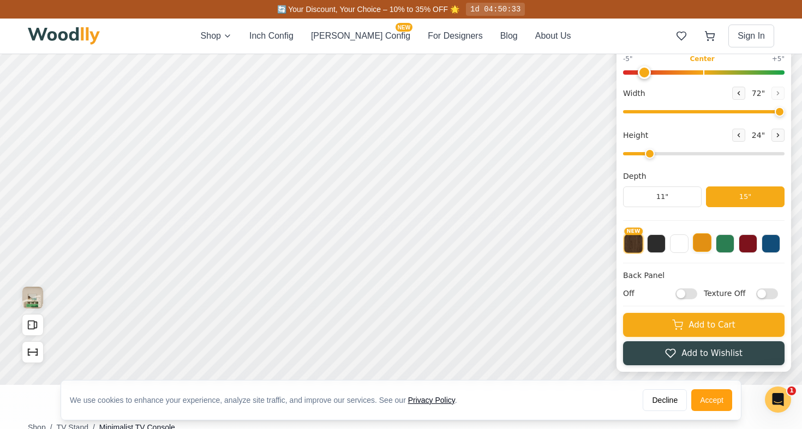
click at [703, 250] on button at bounding box center [702, 242] width 19 height 19
click at [736, 249] on div "NEW" at bounding box center [703, 240] width 161 height 27
click at [743, 249] on button at bounding box center [747, 242] width 19 height 19
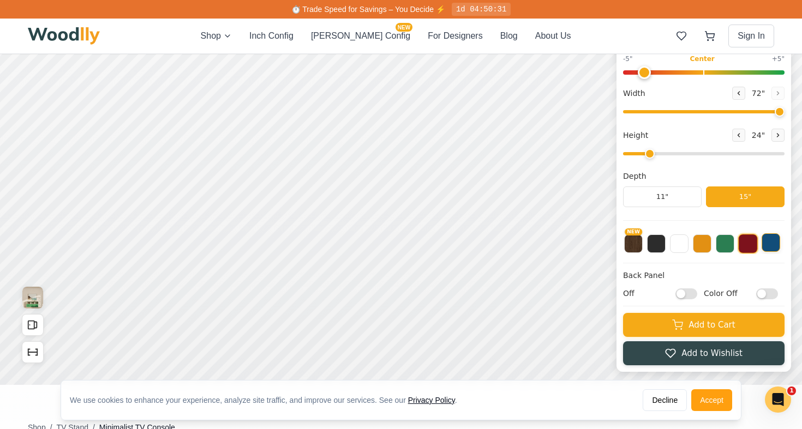
click at [769, 249] on button at bounding box center [770, 242] width 19 height 19
click at [699, 242] on button at bounding box center [702, 242] width 19 height 19
click at [672, 242] on button at bounding box center [679, 242] width 19 height 19
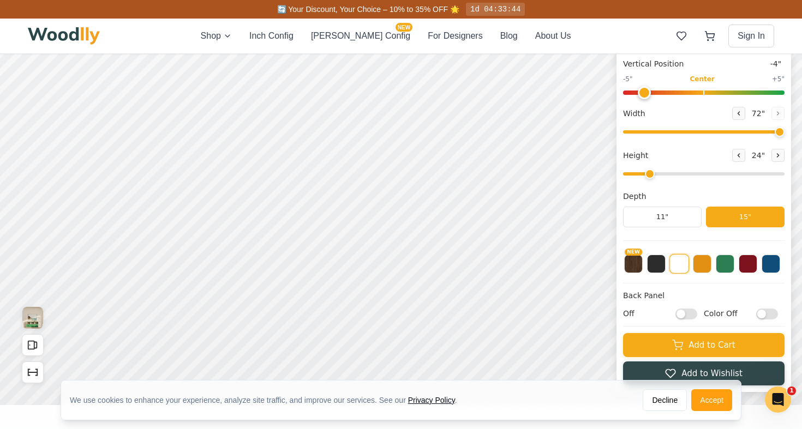
scroll to position [122, 0]
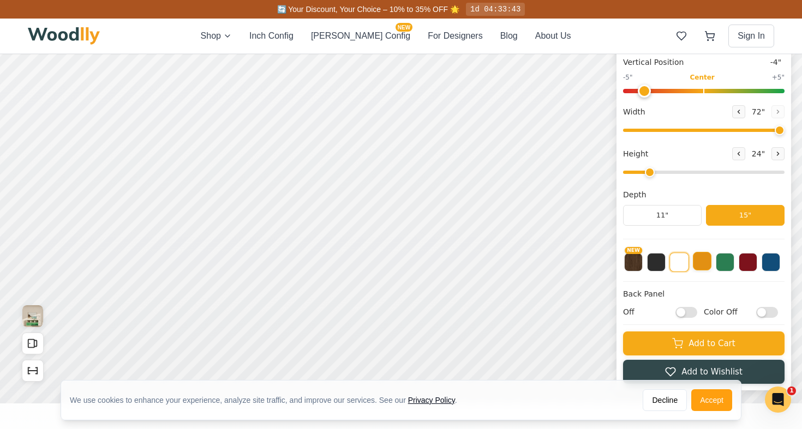
click at [700, 261] on button at bounding box center [702, 261] width 19 height 19
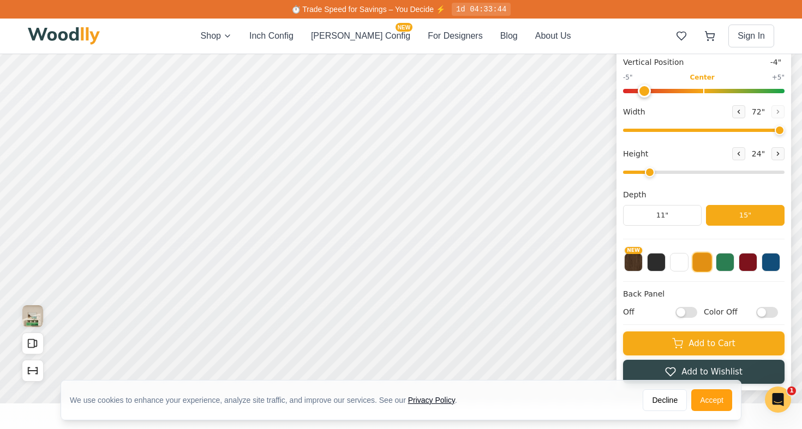
click at [685, 310] on input "Off" at bounding box center [686, 312] width 22 height 11
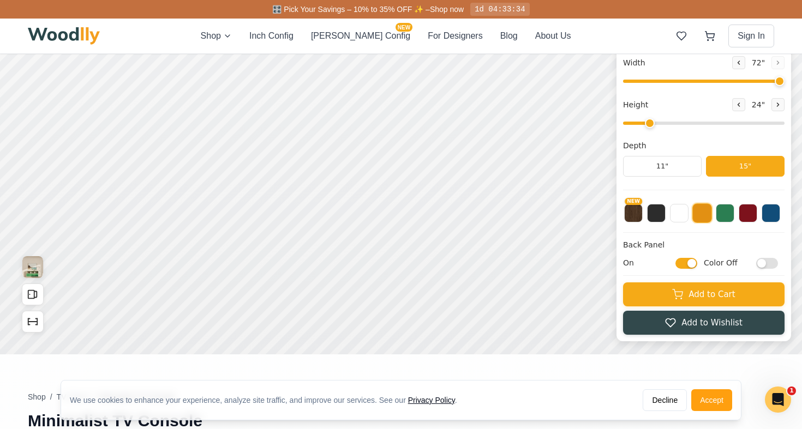
scroll to position [177, 0]
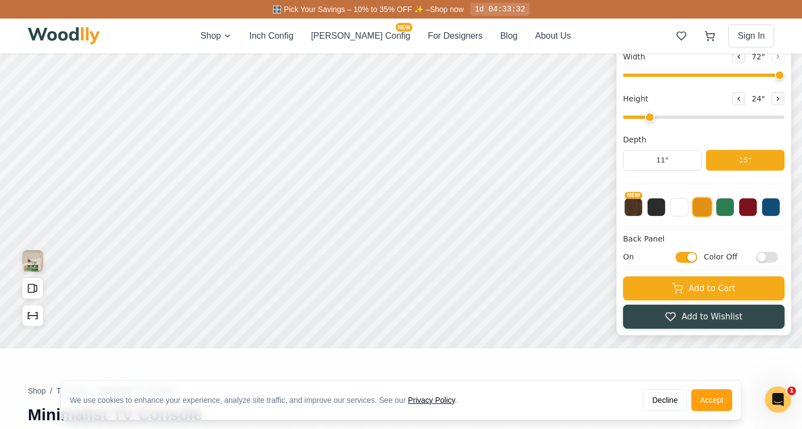
click at [685, 258] on input "On" at bounding box center [686, 257] width 22 height 11
click at [692, 257] on input "Off" at bounding box center [686, 257] width 22 height 11
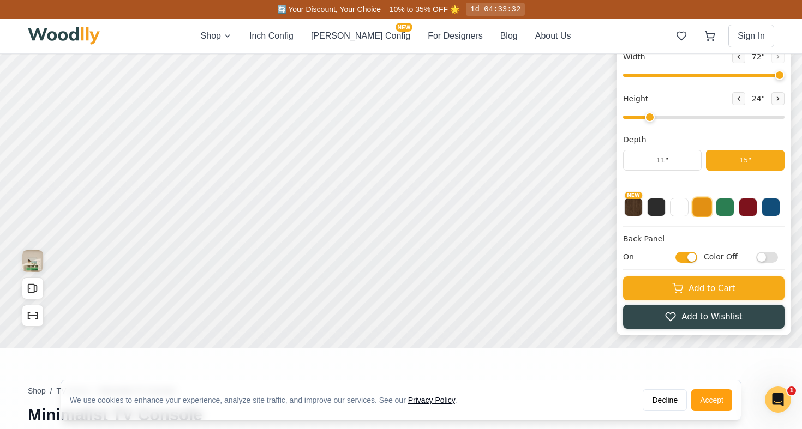
click at [681, 258] on input "On" at bounding box center [686, 257] width 22 height 11
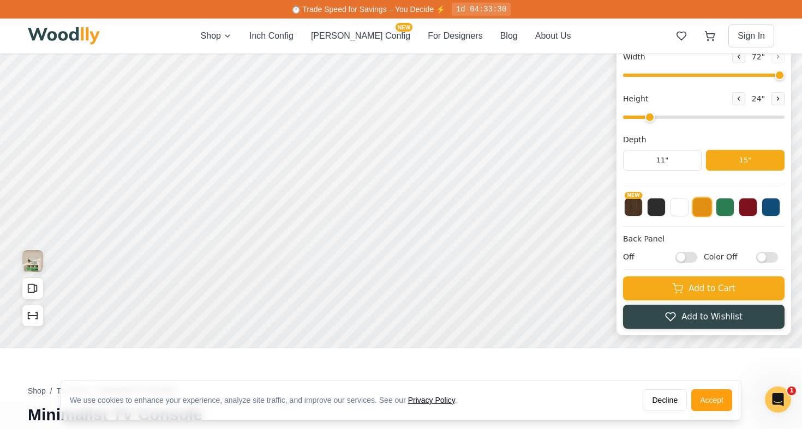
click at [690, 255] on input "Off" at bounding box center [686, 257] width 22 height 11
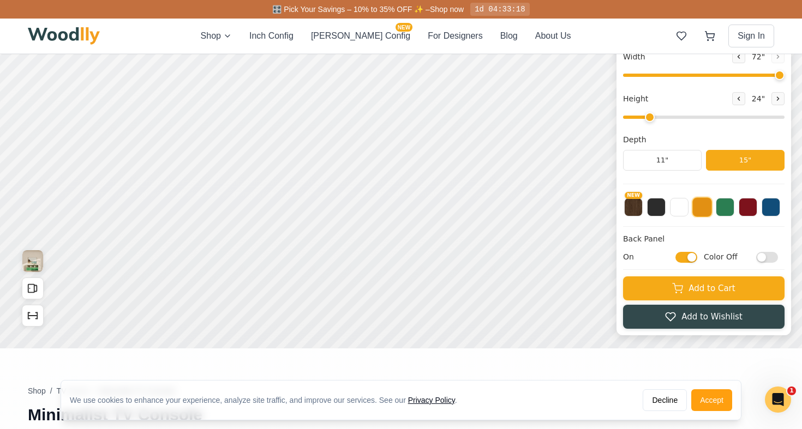
click at [685, 257] on input "On" at bounding box center [686, 257] width 22 height 11
checkbox input "false"
click at [770, 260] on input "Color Off" at bounding box center [767, 257] width 22 height 11
click at [770, 259] on input "Color On" at bounding box center [767, 257] width 22 height 11
checkbox input "false"
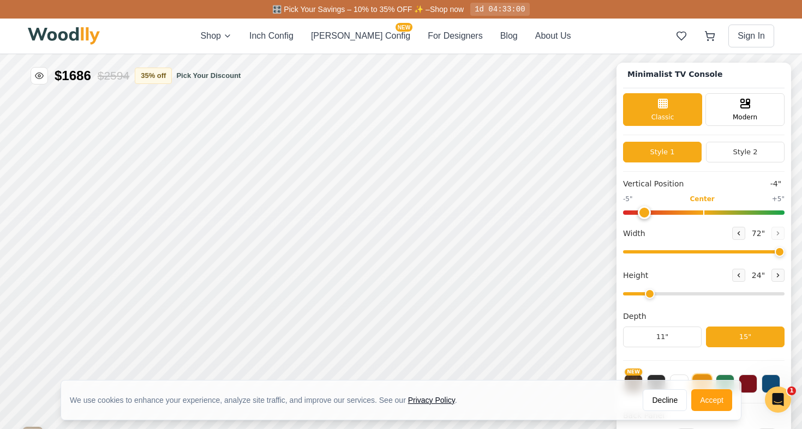
scroll to position [0, 0]
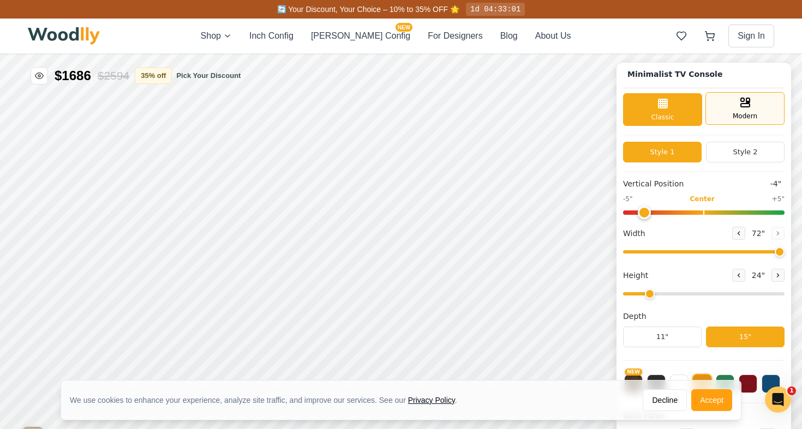
click at [753, 109] on div "Modern" at bounding box center [744, 108] width 79 height 33
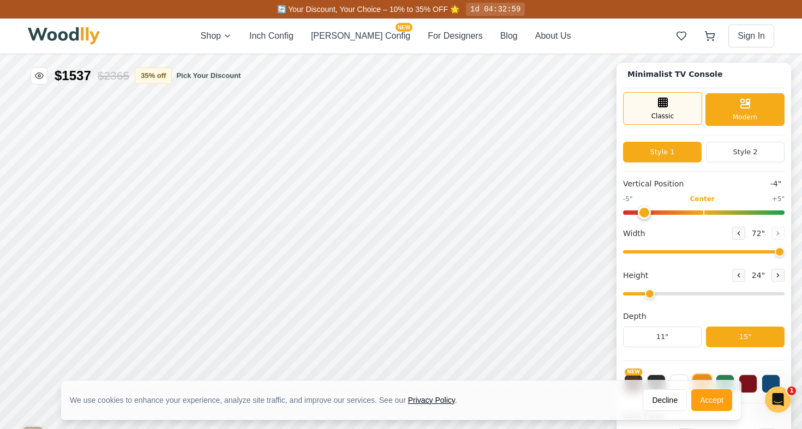
click at [674, 121] on div "Classic" at bounding box center [662, 108] width 79 height 33
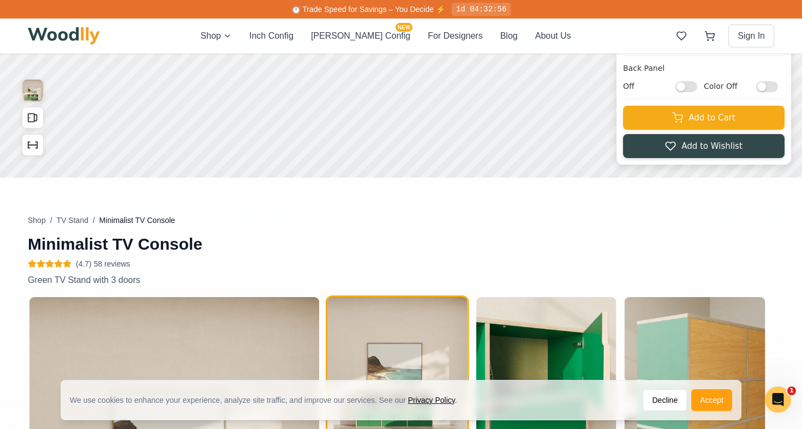
scroll to position [346, 0]
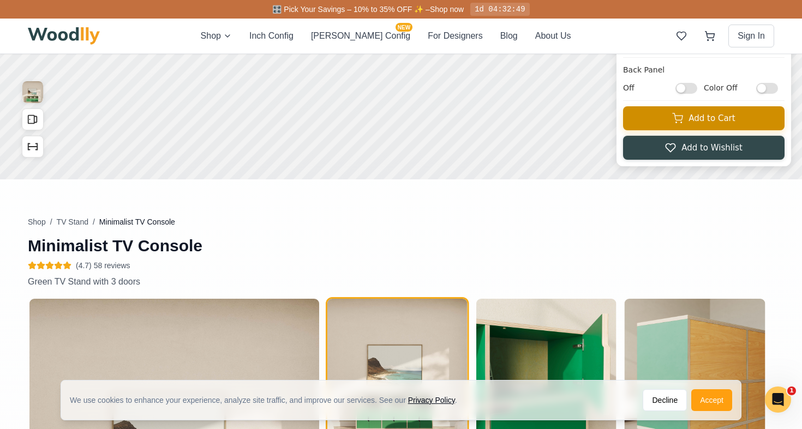
click at [670, 124] on button "Add to Cart" at bounding box center [703, 118] width 161 height 24
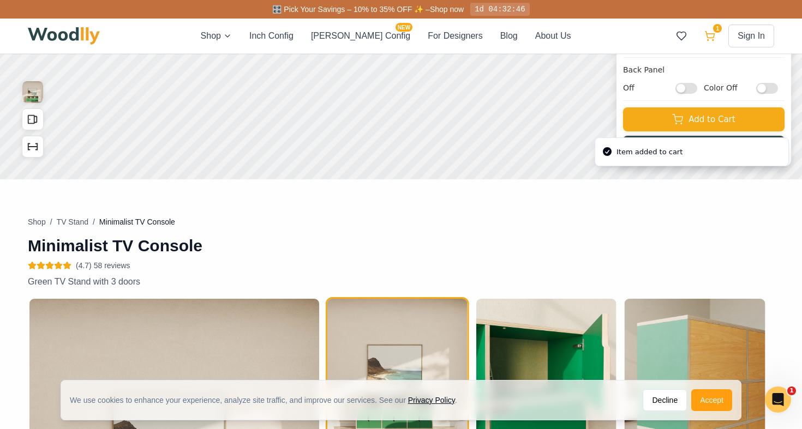
click at [711, 38] on icon at bounding box center [709, 35] width 9 height 7
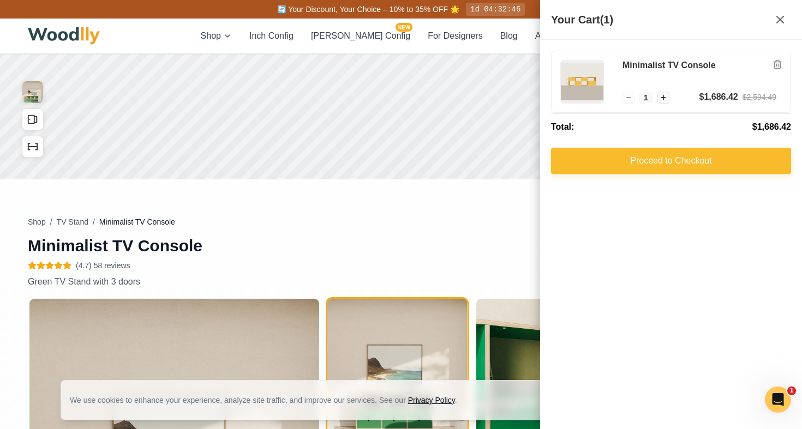
click at [667, 170] on button "Proceed to Checkout" at bounding box center [671, 161] width 240 height 26
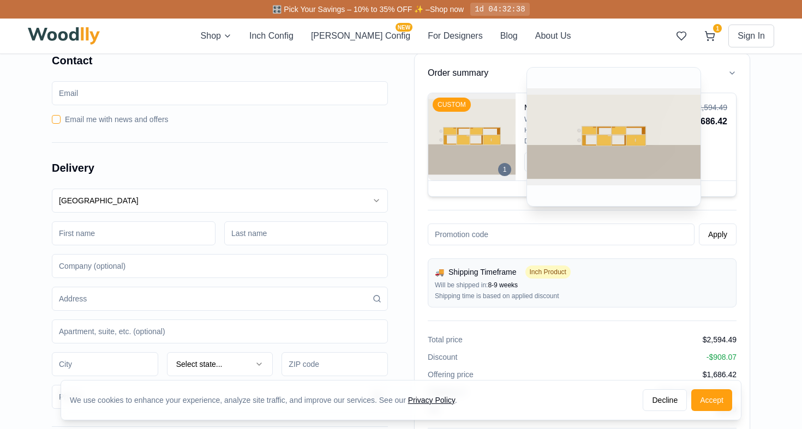
click at [469, 117] on img at bounding box center [471, 136] width 87 height 87
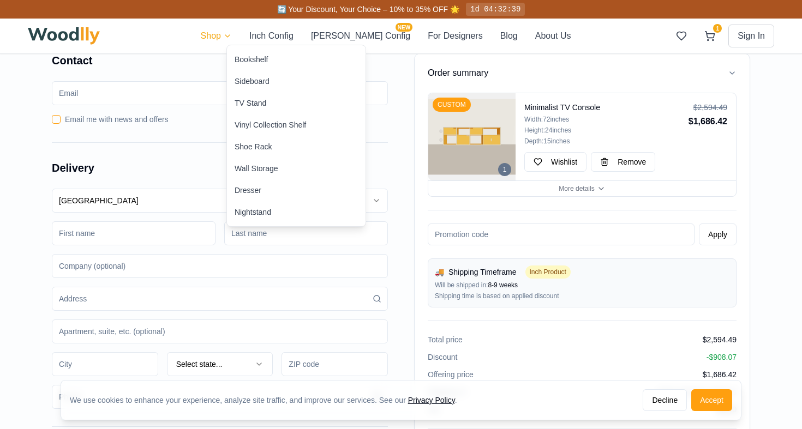
click at [246, 33] on html "We use cookies to enhance your experience, analyze site traffic, and improve ou…" at bounding box center [401, 409] width 802 height 818
click at [256, 67] on div "Bookshelf" at bounding box center [296, 60] width 139 height 22
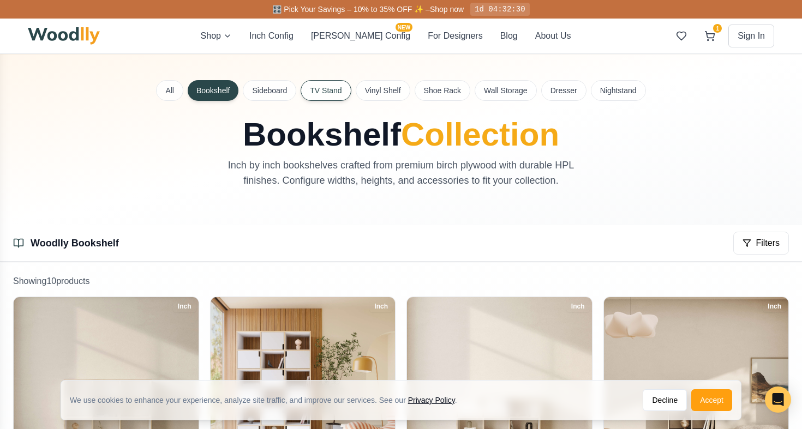
click at [328, 99] on button "TV Stand" at bounding box center [325, 90] width 50 height 21
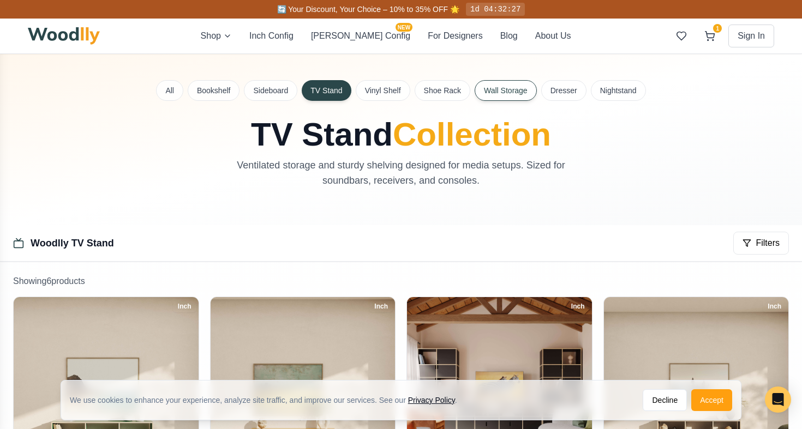
click at [495, 86] on button "Wall Storage" at bounding box center [505, 90] width 62 height 21
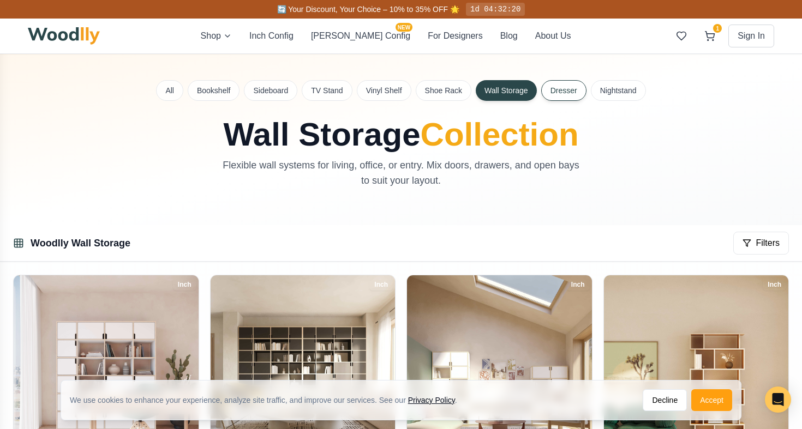
click at [562, 92] on button "Dresser" at bounding box center [563, 90] width 45 height 21
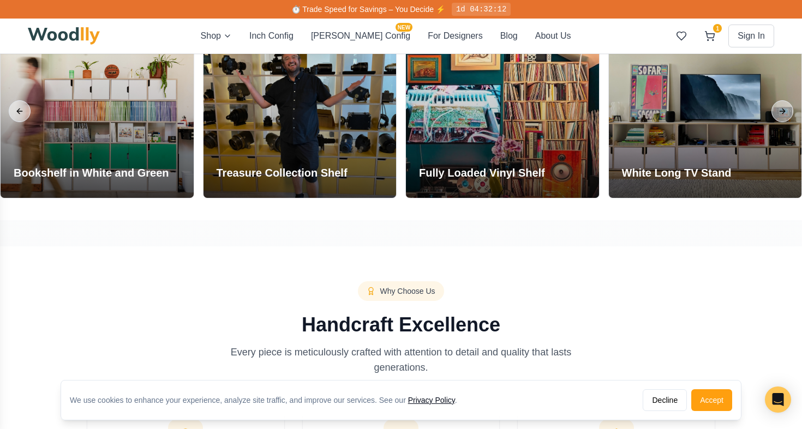
scroll to position [1261, 0]
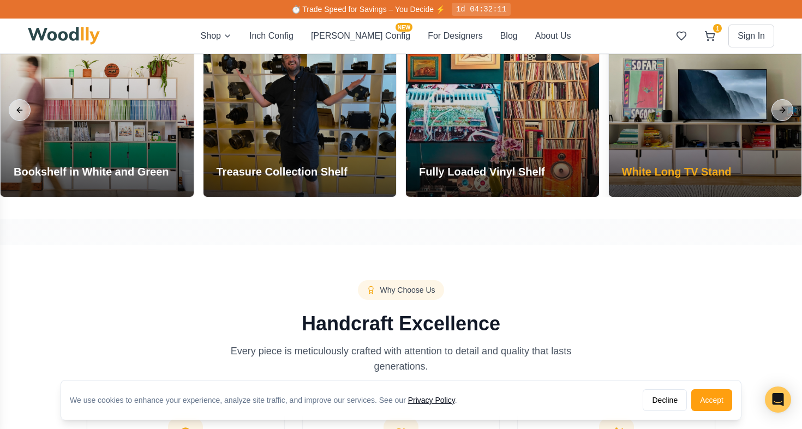
click at [661, 128] on div at bounding box center [705, 109] width 193 height 173
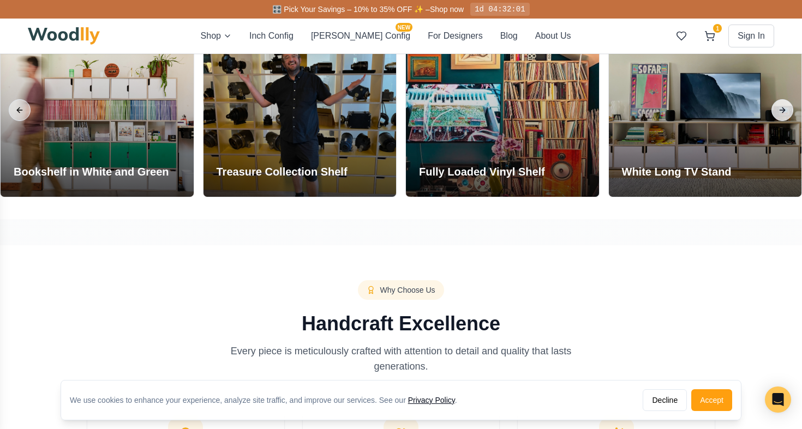
click at [783, 112] on button "Next slide" at bounding box center [782, 110] width 22 height 22
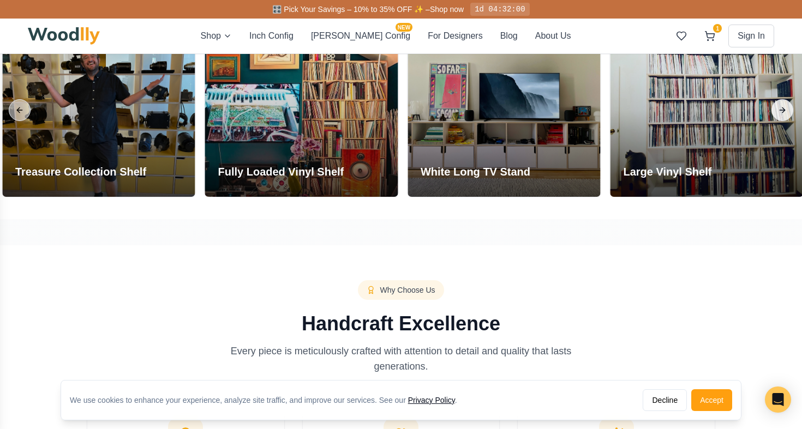
click at [783, 112] on button "Next slide" at bounding box center [782, 110] width 22 height 22
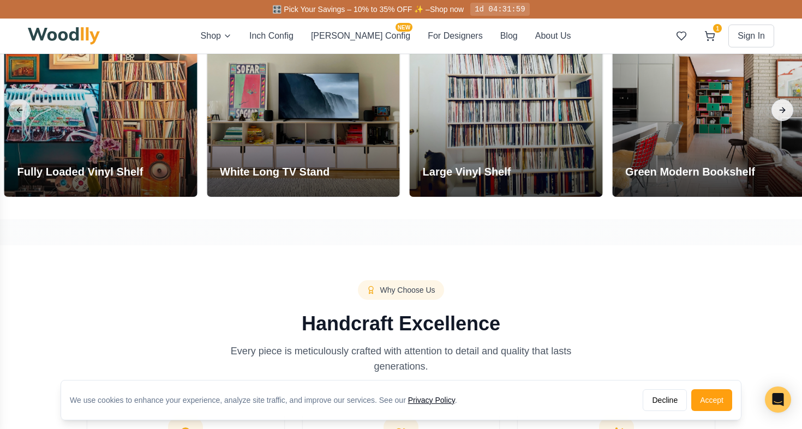
click at [783, 112] on button "Next slide" at bounding box center [782, 110] width 22 height 22
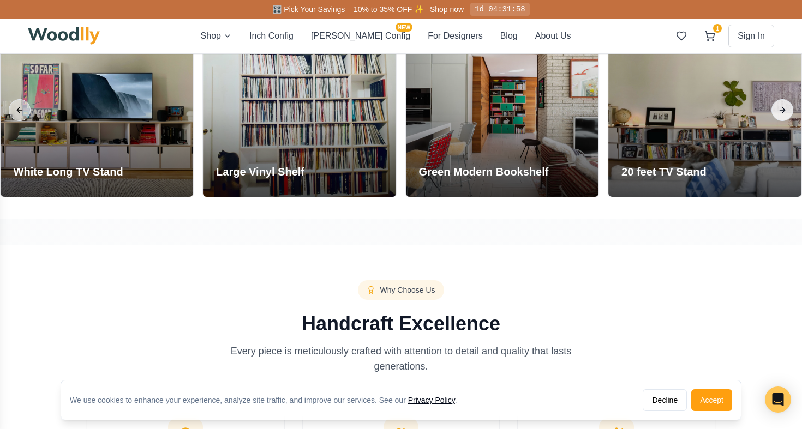
click at [783, 112] on button "Next slide" at bounding box center [782, 110] width 22 height 22
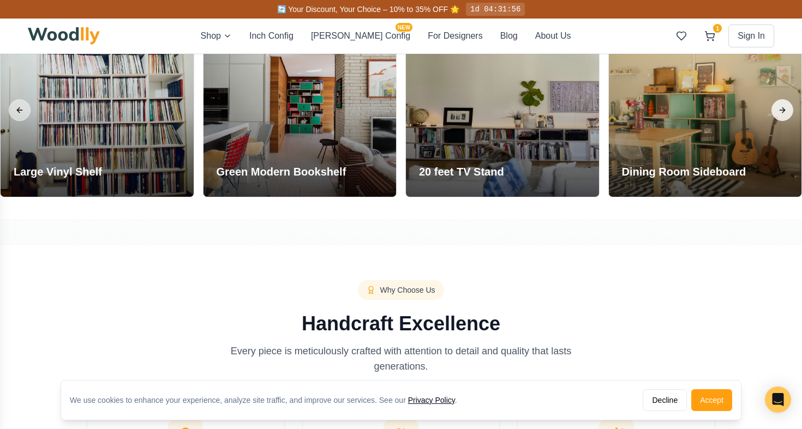
click at [783, 112] on button "Next slide" at bounding box center [782, 110] width 22 height 22
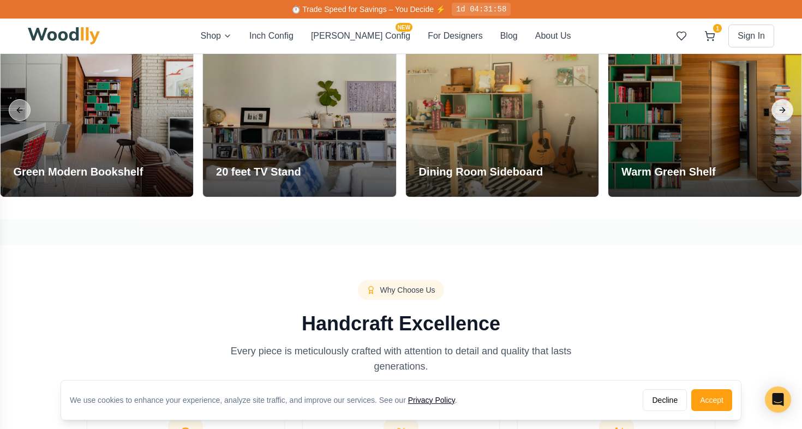
click at [783, 112] on button "Next slide" at bounding box center [782, 110] width 22 height 22
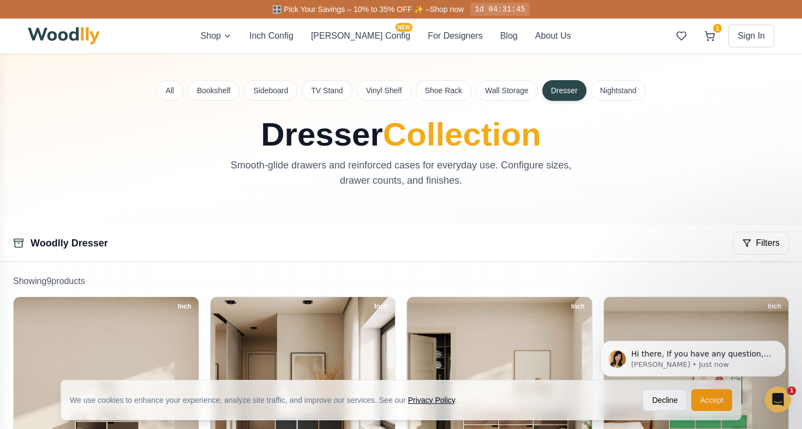
scroll to position [0, 0]
click at [631, 89] on button "Nightstand" at bounding box center [618, 90] width 55 height 21
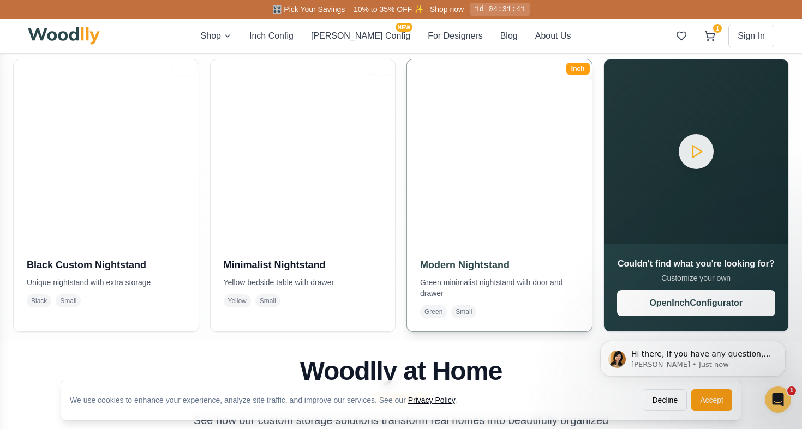
scroll to position [239, 0]
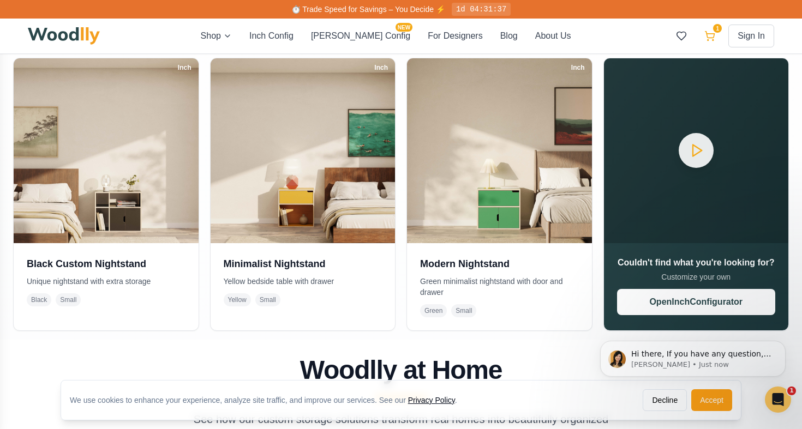
click at [714, 29] on span "1" at bounding box center [717, 28] width 9 height 9
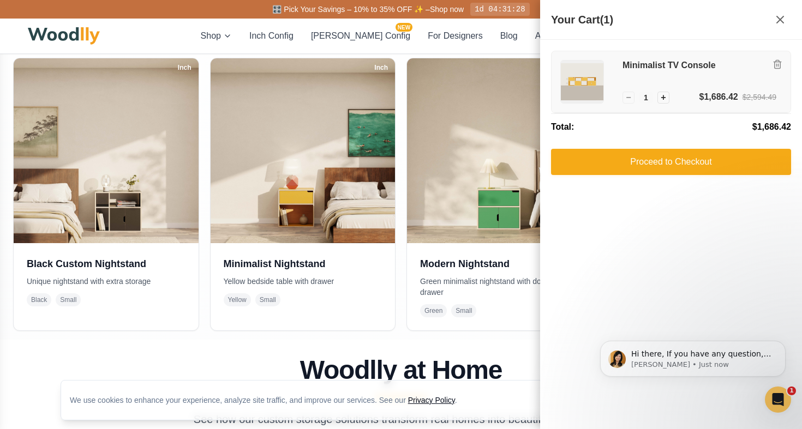
click at [570, 84] on img at bounding box center [582, 82] width 43 height 43
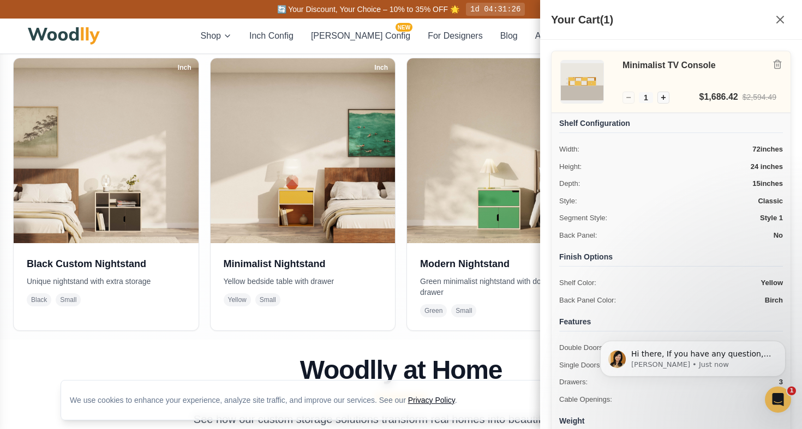
scroll to position [0, 0]
click at [589, 82] on img at bounding box center [582, 82] width 43 height 43
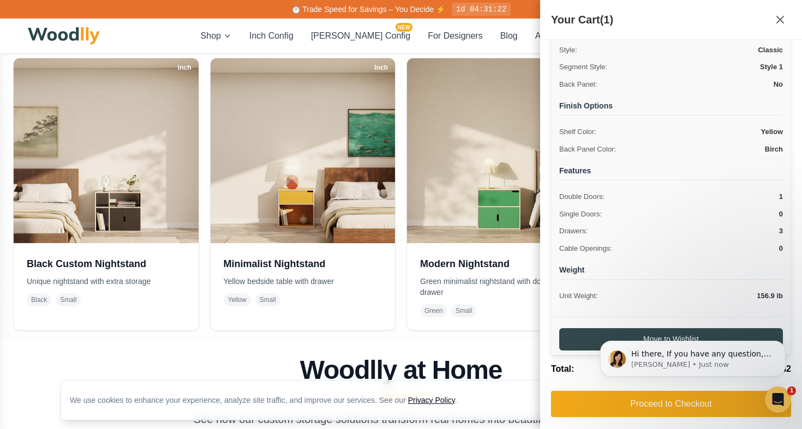
scroll to position [151, 0]
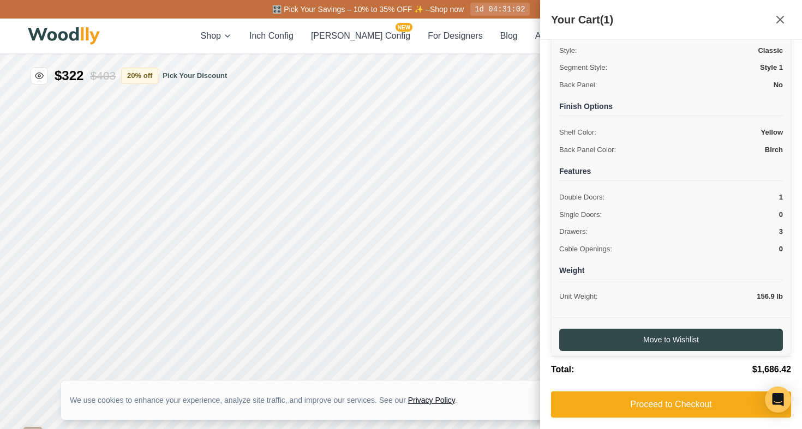
type input "63"
type input "2"
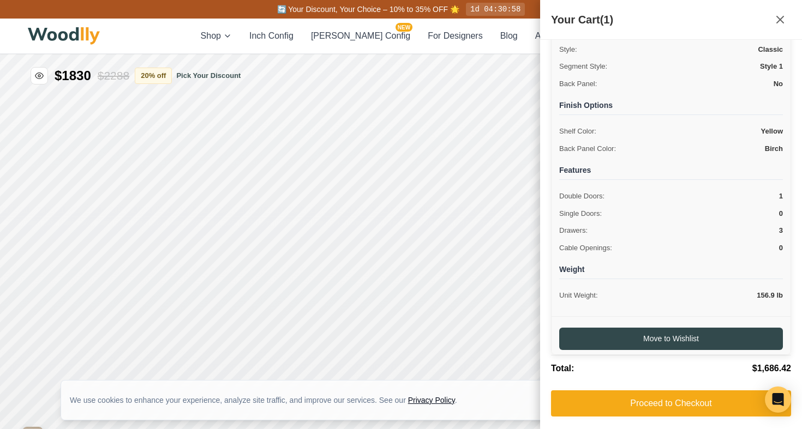
scroll to position [151, 0]
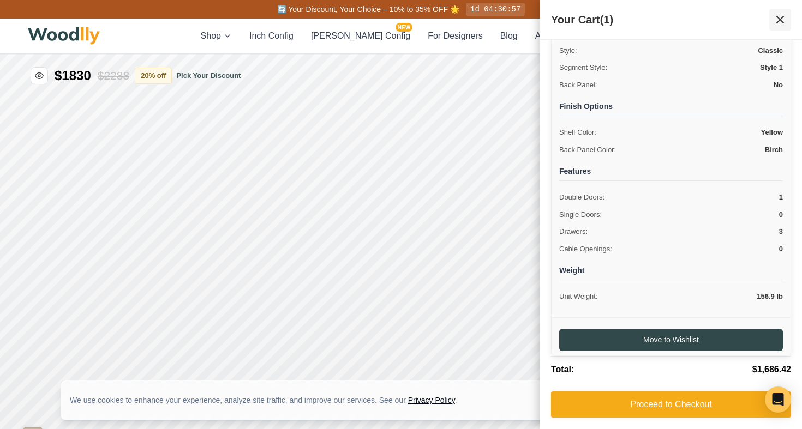
click at [774, 16] on icon at bounding box center [779, 19] width 13 height 13
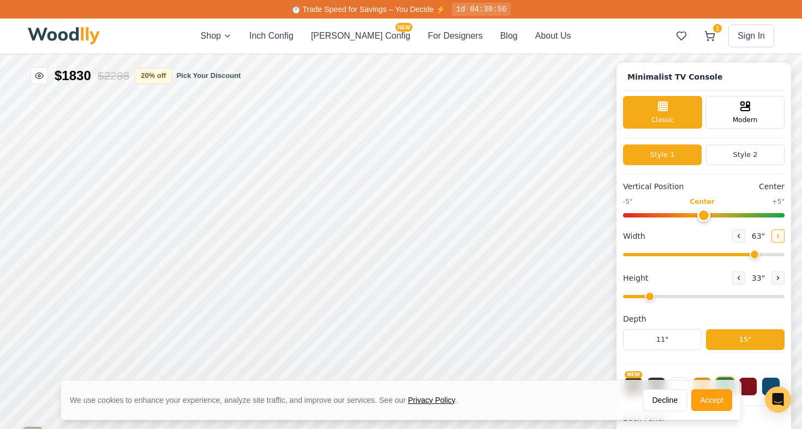
click at [771, 237] on button at bounding box center [777, 236] width 13 height 13
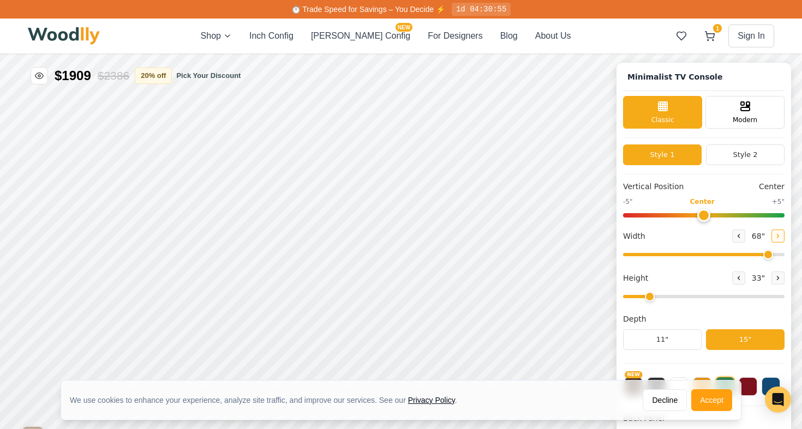
click at [771, 237] on button at bounding box center [777, 236] width 13 height 13
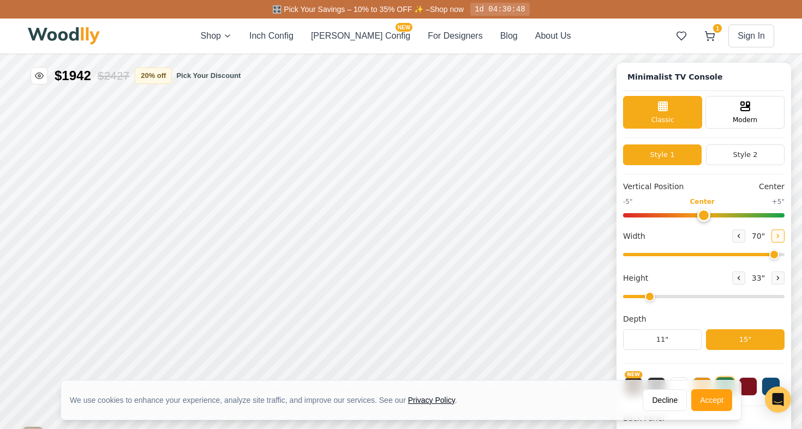
click at [771, 237] on button at bounding box center [777, 236] width 13 height 13
type input "72"
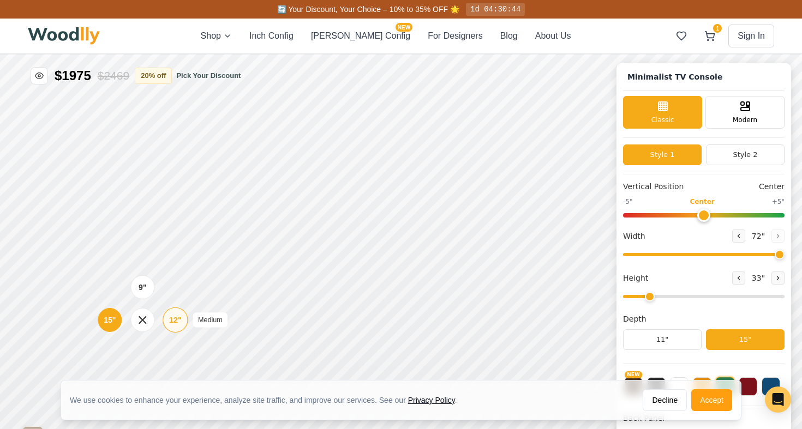
click at [185, 324] on div "12" Medium" at bounding box center [175, 320] width 25 height 25
click at [132, 228] on div "9" Compact" at bounding box center [136, 223] width 25 height 25
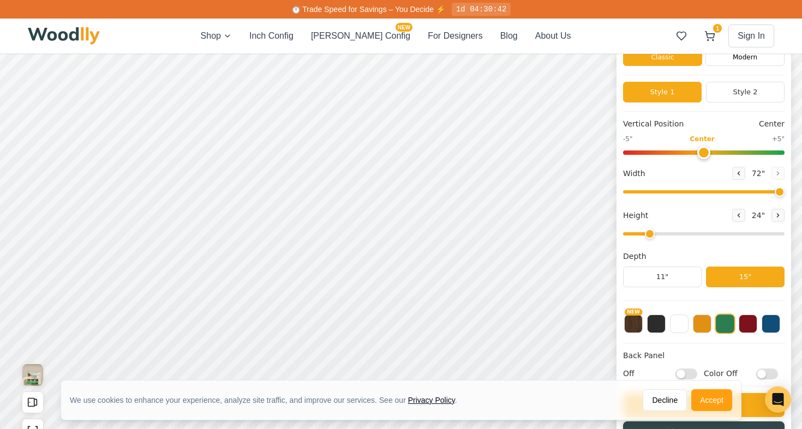
scroll to position [64, 0]
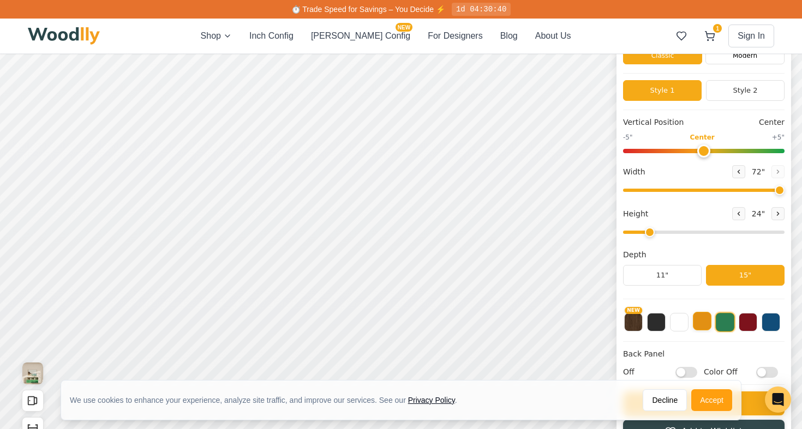
click at [700, 322] on button at bounding box center [702, 321] width 19 height 19
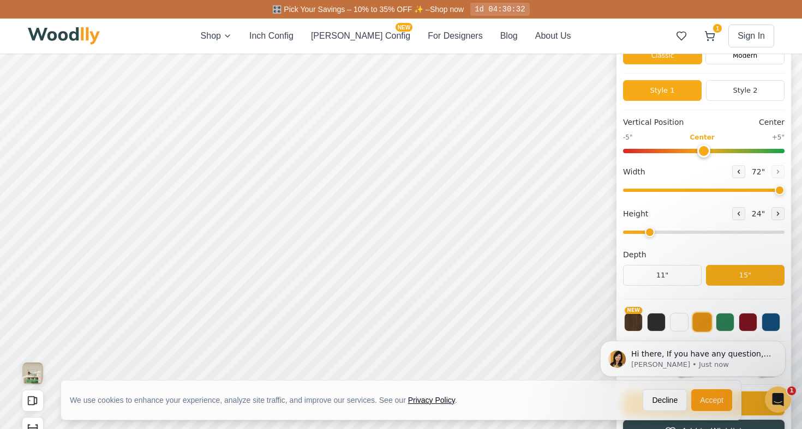
scroll to position [0, 0]
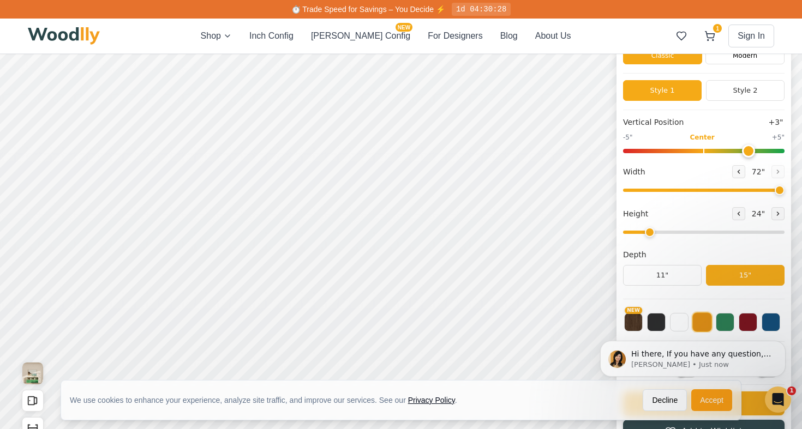
drag, startPoint x: 703, startPoint y: 152, endPoint x: 743, endPoint y: 154, distance: 40.4
type input "3"
click at [743, 153] on input "range" at bounding box center [703, 151] width 161 height 4
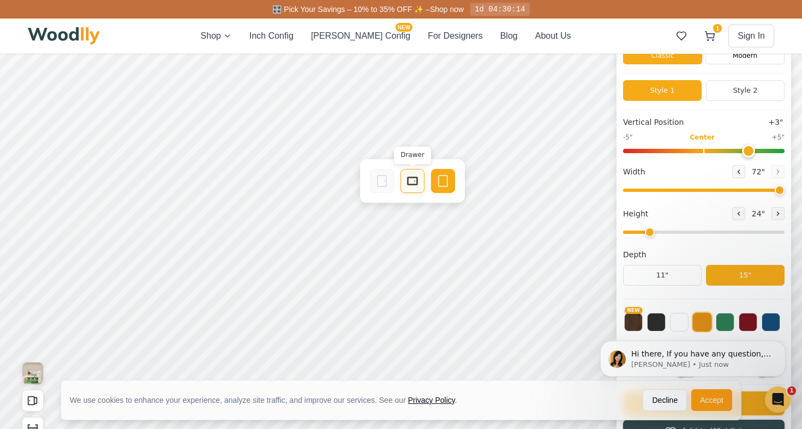
click at [407, 183] on rect at bounding box center [412, 181] width 10 height 8
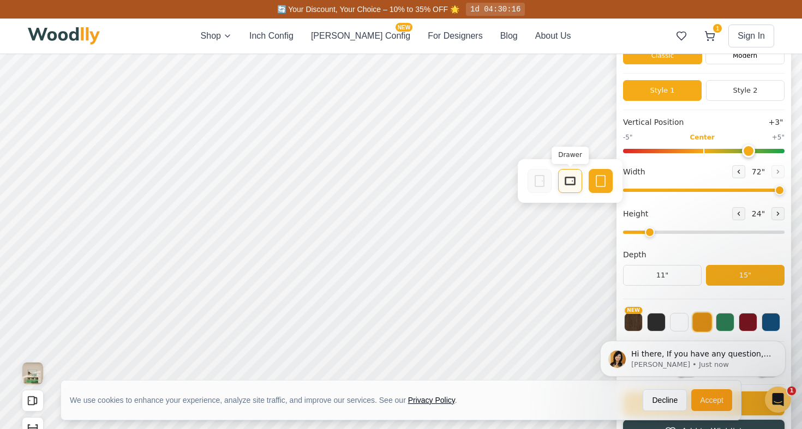
click at [569, 183] on icon at bounding box center [569, 180] width 13 height 13
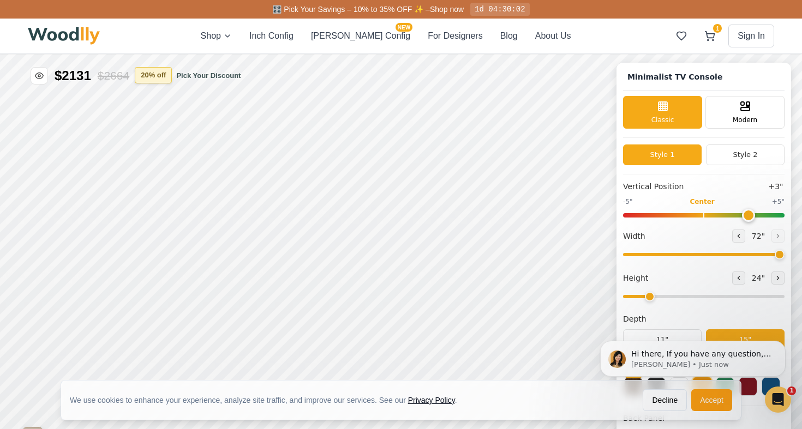
click at [172, 80] on button "20 % off" at bounding box center [153, 75] width 37 height 16
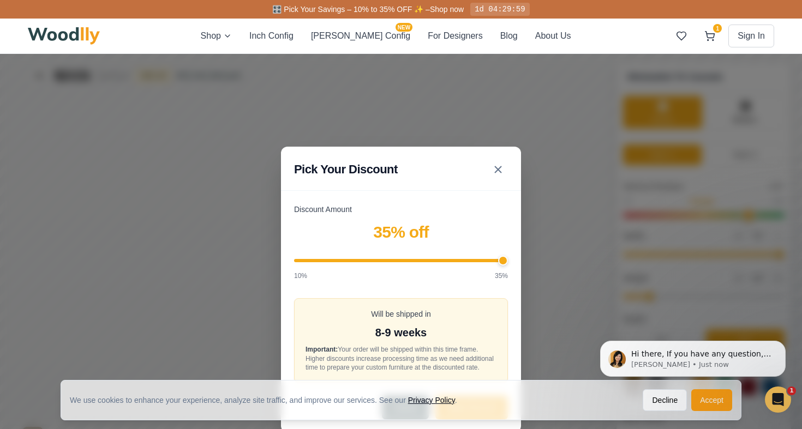
drag, startPoint x: 383, startPoint y: 256, endPoint x: 519, endPoint y: 263, distance: 136.0
type input "35"
click at [519, 263] on div "Discount Amount 35 % off 10% 35% Will be shipped in 8-9 weeks Important: Your o…" at bounding box center [401, 318] width 240 height 228
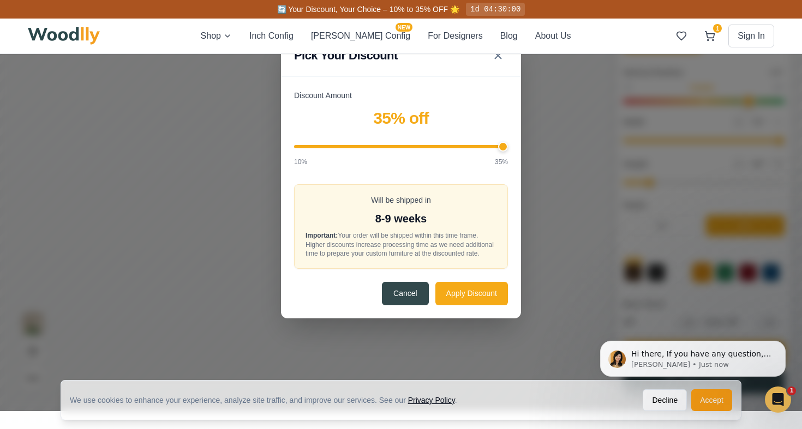
scroll to position [150, 0]
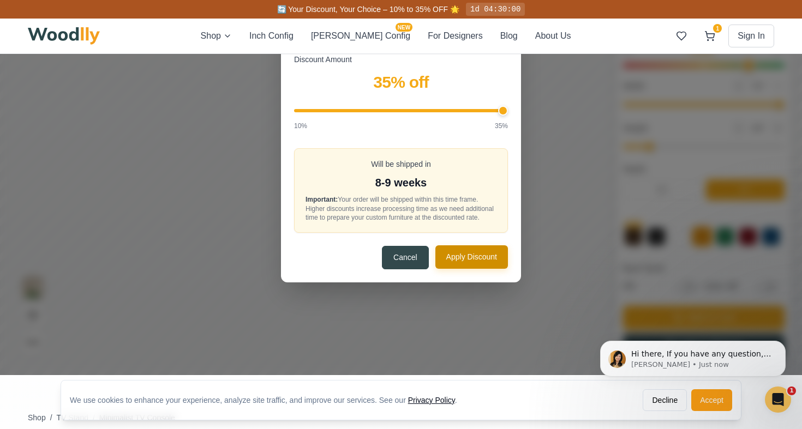
click at [482, 258] on button "Apply Discount" at bounding box center [471, 256] width 73 height 23
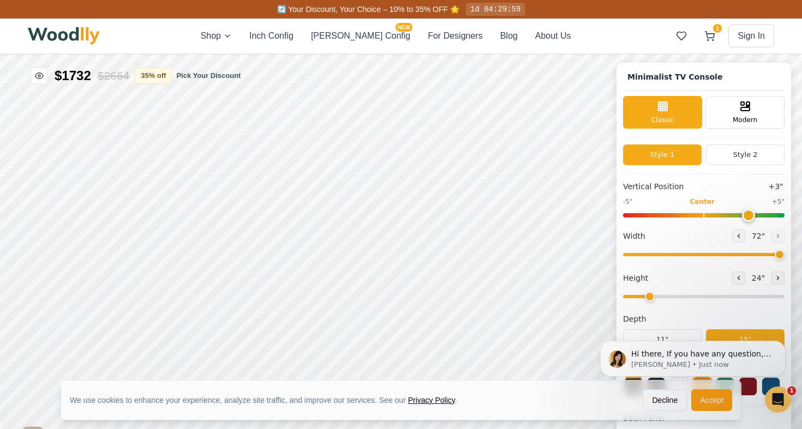
scroll to position [0, 0]
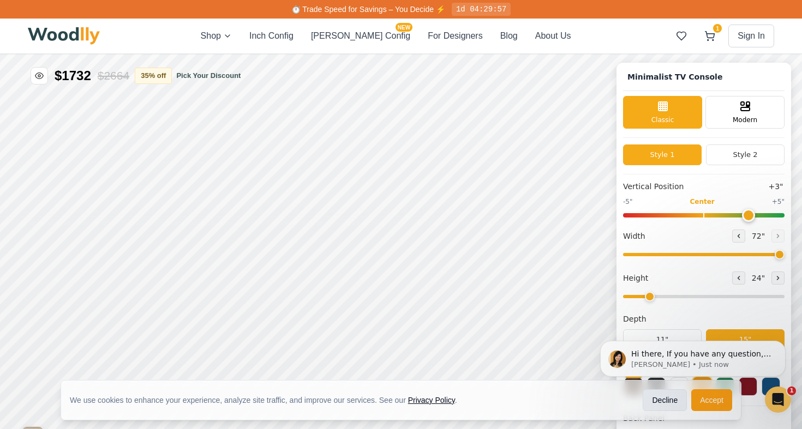
click at [671, 402] on button "Decline" at bounding box center [664, 400] width 44 height 22
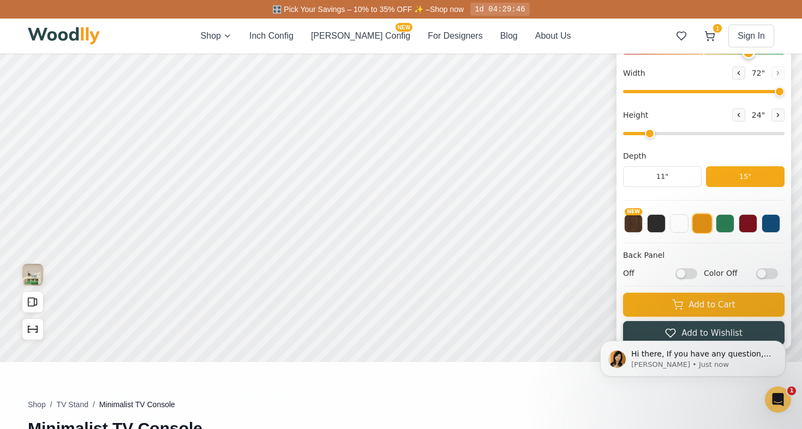
scroll to position [131, 0]
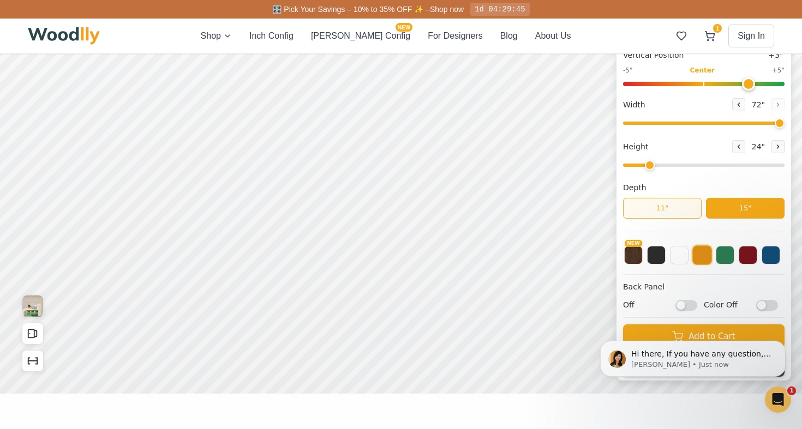
click at [679, 211] on button "11"" at bounding box center [662, 208] width 79 height 21
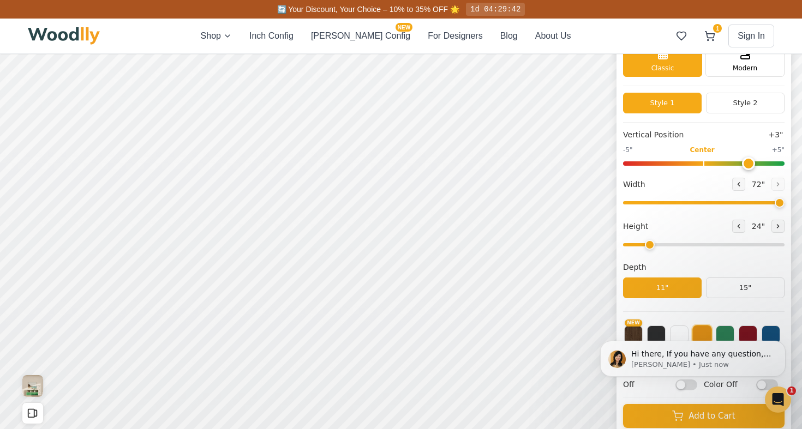
scroll to position [89, 0]
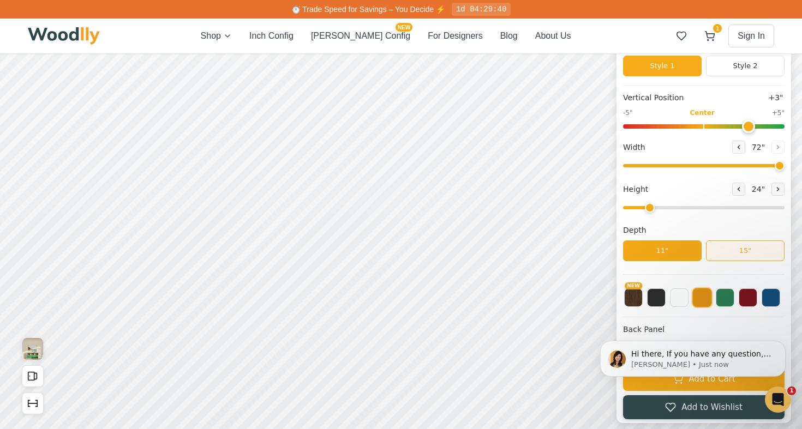
click at [749, 254] on button "15"" at bounding box center [745, 250] width 79 height 21
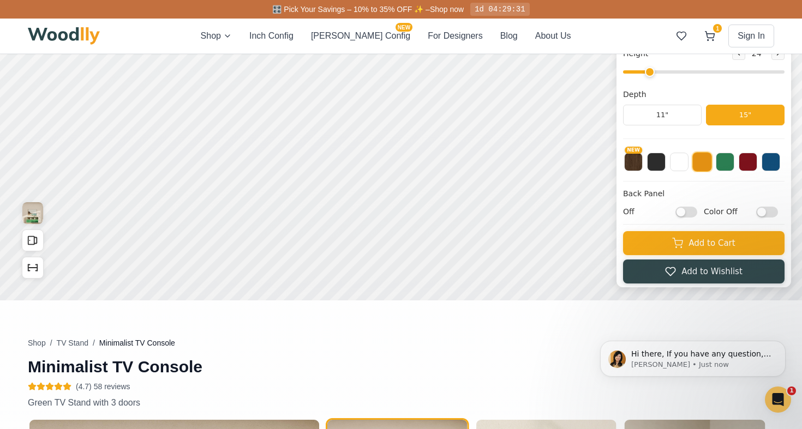
scroll to position [273, 0]
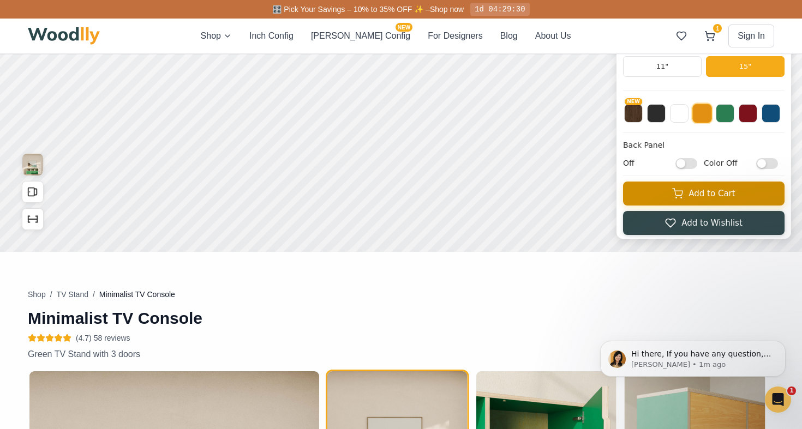
click at [732, 200] on button "Add to Cart" at bounding box center [703, 194] width 161 height 24
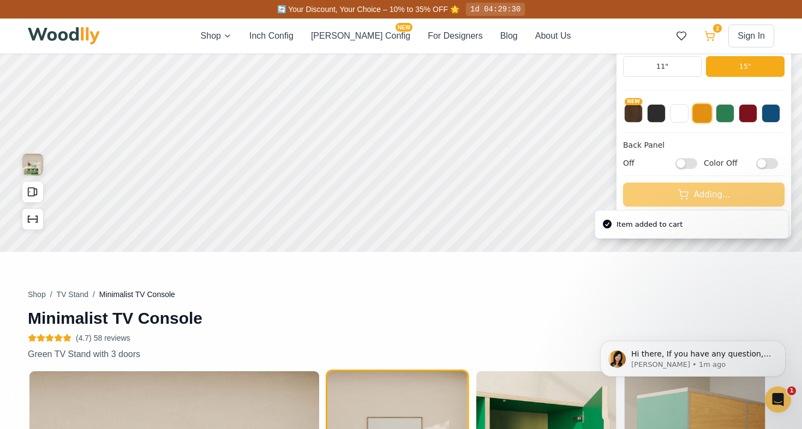
click at [713, 39] on icon at bounding box center [709, 36] width 11 height 11
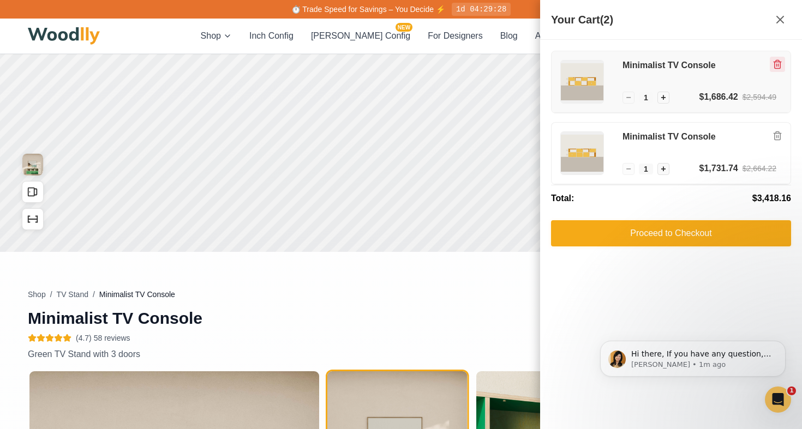
click at [777, 63] on icon "Remove item" at bounding box center [777, 64] width 10 height 10
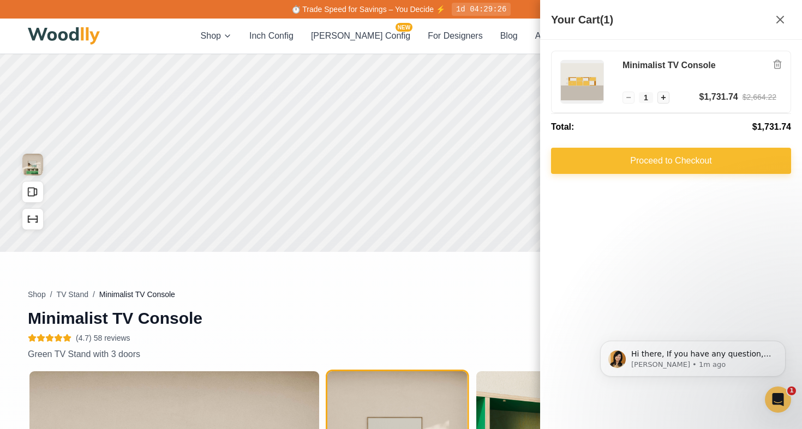
click at [690, 168] on button "Proceed to Checkout" at bounding box center [671, 161] width 240 height 26
